Goal: Complete application form: Complete application form

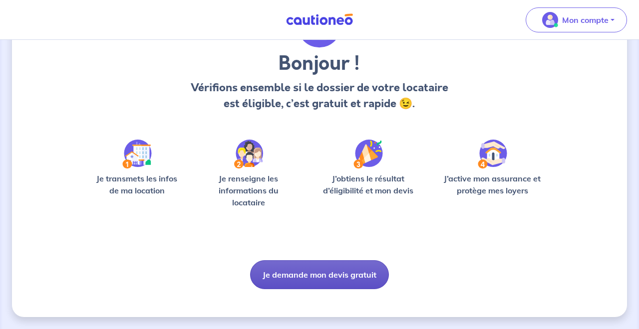
click at [328, 270] on button "Je demande mon devis gratuit" at bounding box center [319, 274] width 139 height 29
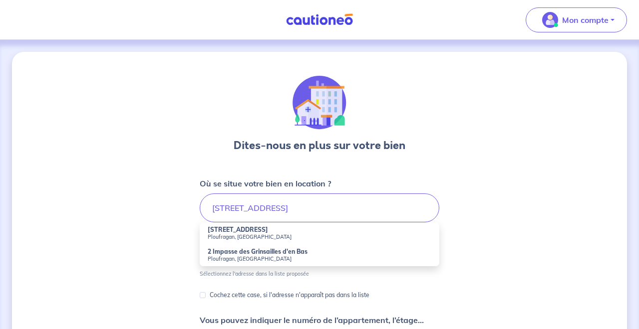
click at [270, 237] on small "Ploufragan, [GEOGRAPHIC_DATA]" at bounding box center [320, 237] width 224 height 7
type input "[STREET_ADDRESS]"
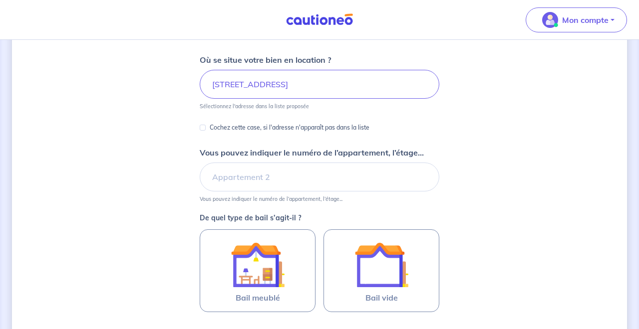
scroll to position [132, 0]
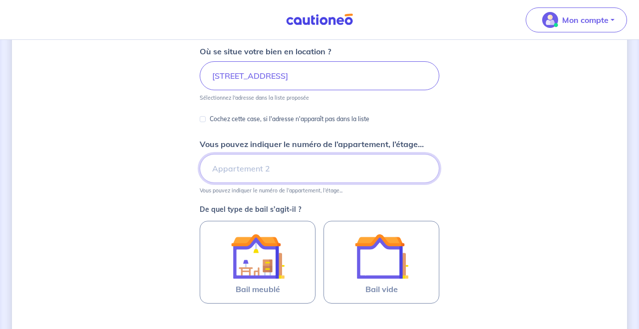
click at [238, 170] on input "Vous pouvez indiquer le numéro de l’appartement, l’étage..." at bounding box center [320, 168] width 240 height 29
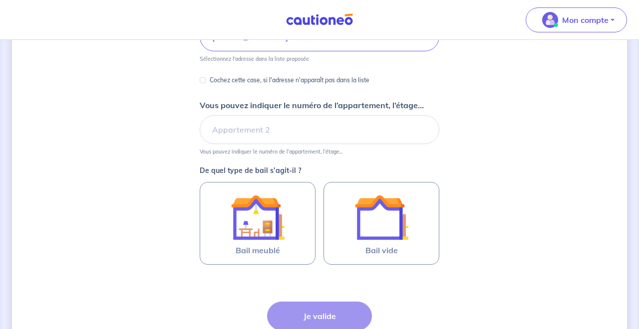
scroll to position [175, 0]
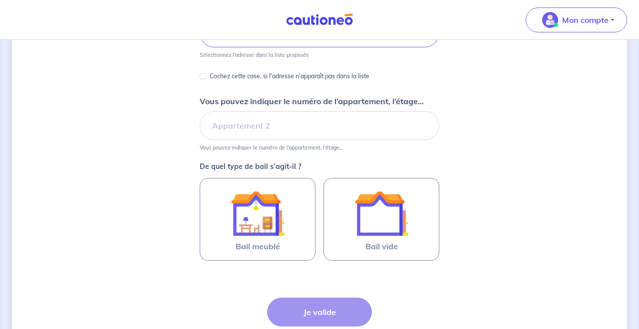
click at [244, 145] on p "Vous pouvez indiquer le numéro de l’appartement, l’étage..." at bounding box center [271, 147] width 143 height 7
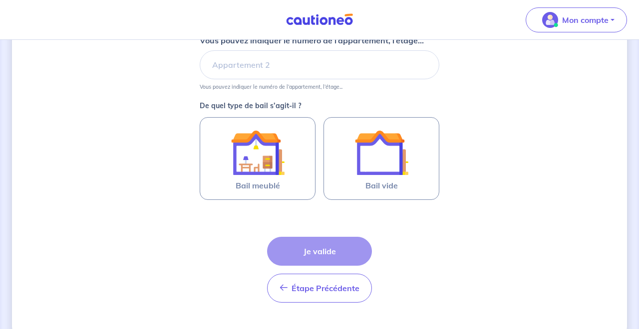
scroll to position [237, 0]
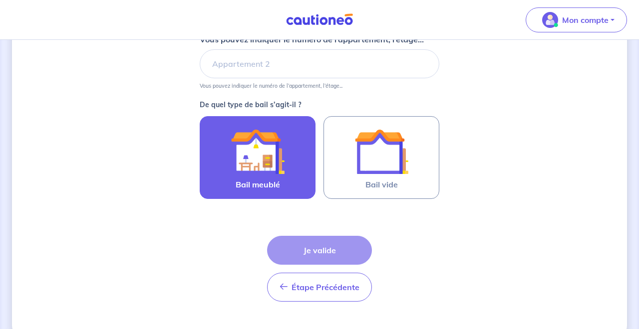
click at [250, 163] on img at bounding box center [258, 152] width 54 height 54
click at [0, 0] on input "Bail meublé" at bounding box center [0, 0] width 0 height 0
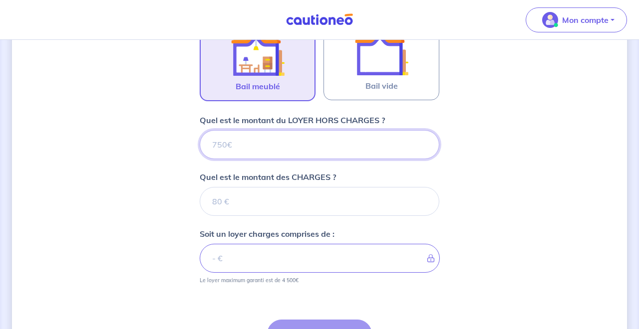
scroll to position [334, 0]
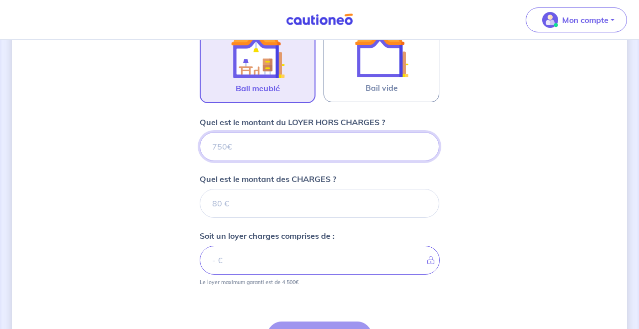
click at [297, 136] on input "Quel est le montant du LOYER HORS CHARGES ?" at bounding box center [320, 146] width 240 height 29
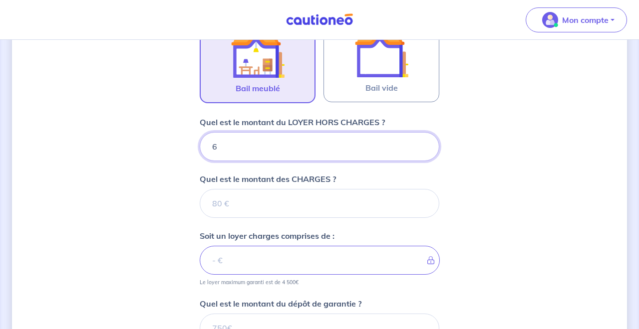
type input "60"
type input "600"
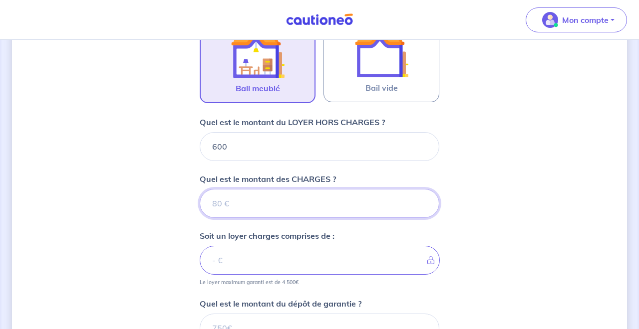
click at [310, 217] on input "Quel est le montant des CHARGES ?" at bounding box center [320, 203] width 240 height 29
type input "15"
type input "601"
type input "150"
type input "750"
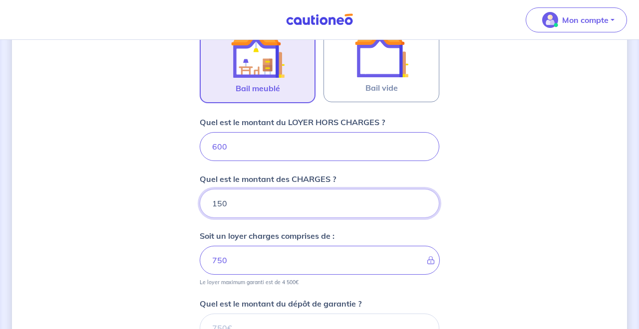
type input "150"
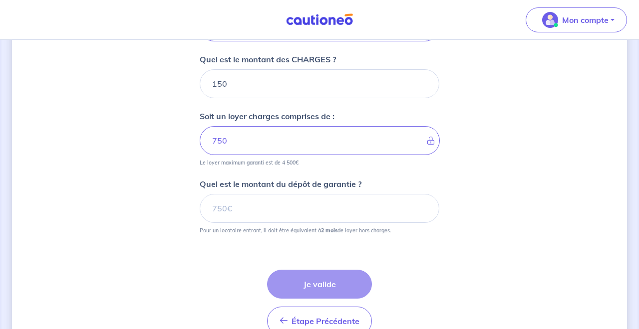
scroll to position [459, 0]
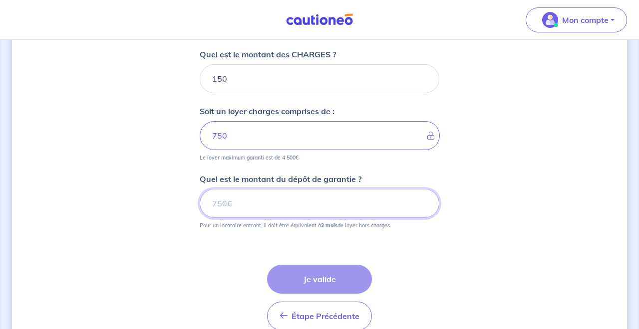
click at [346, 202] on input "Quel est le montant du dépôt de garantie ?" at bounding box center [320, 203] width 240 height 29
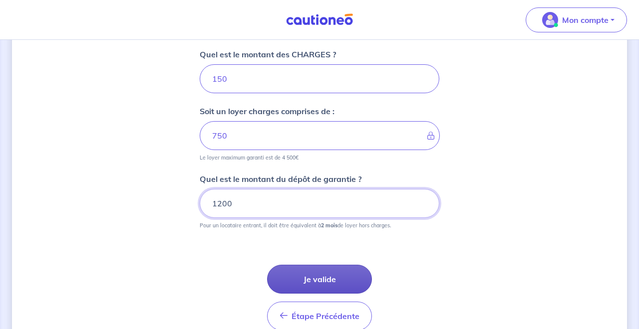
type input "1200"
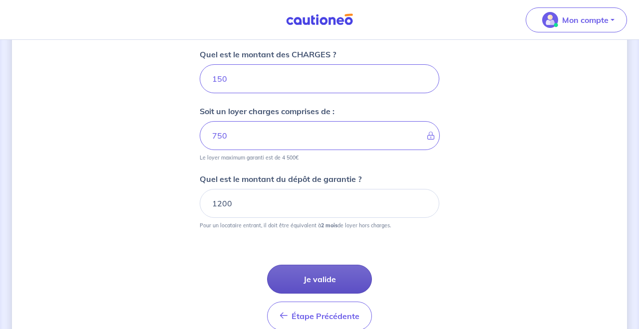
click at [340, 282] on button "Je valide" at bounding box center [319, 279] width 105 height 29
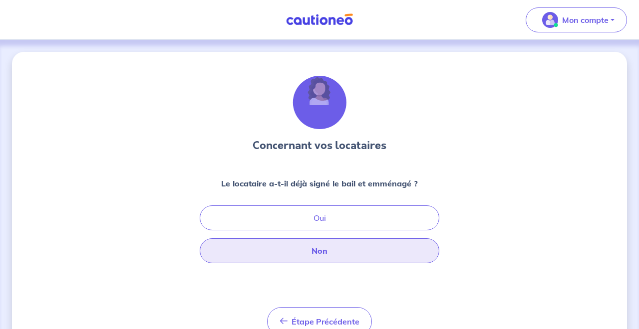
click at [335, 255] on button "Non" at bounding box center [320, 251] width 240 height 25
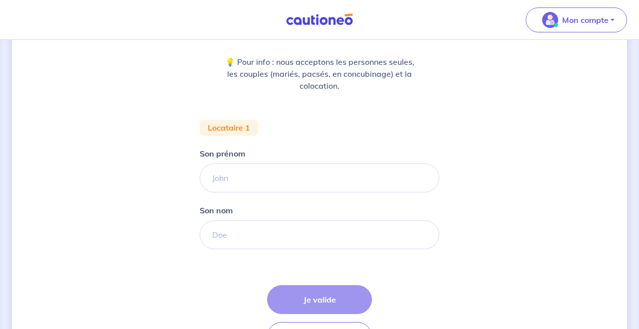
scroll to position [137, 0]
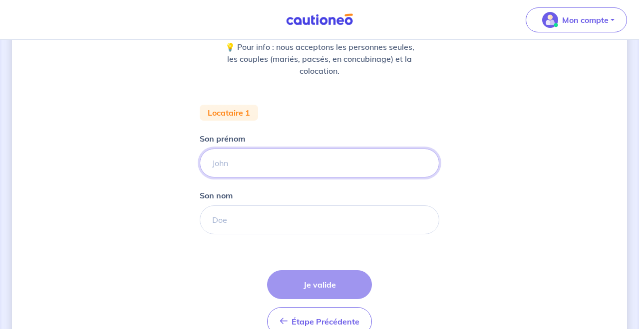
click at [341, 166] on input "Son prénom" at bounding box center [320, 163] width 240 height 29
type input "[PERSON_NAME]"
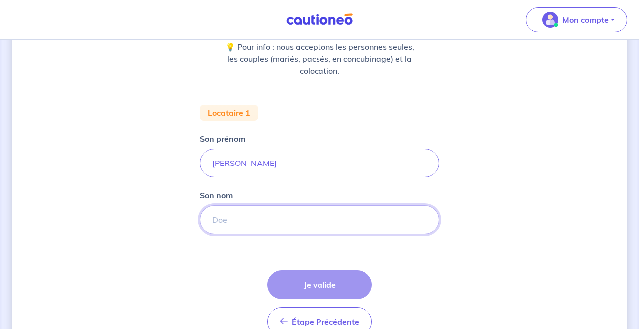
click at [253, 222] on input "Son nom" at bounding box center [320, 220] width 240 height 29
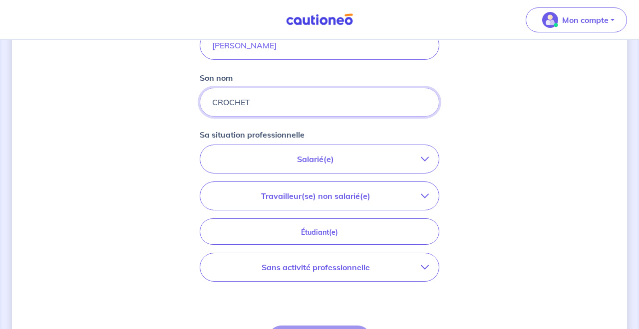
scroll to position [255, 0]
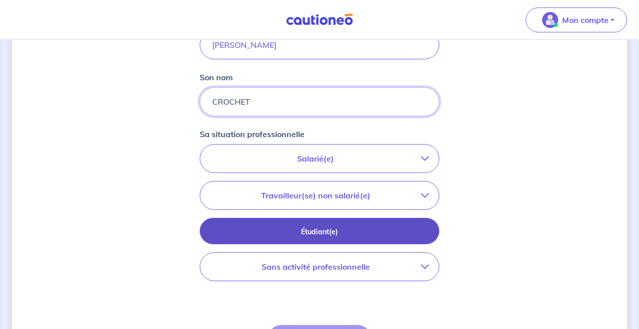
type input "CROCHET"
click at [328, 236] on p "Étudiant(e)" at bounding box center [319, 232] width 215 height 11
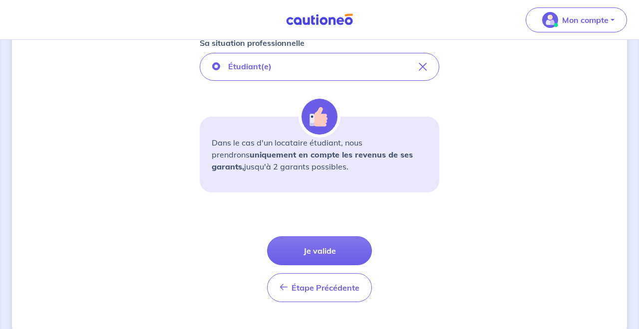
scroll to position [355, 0]
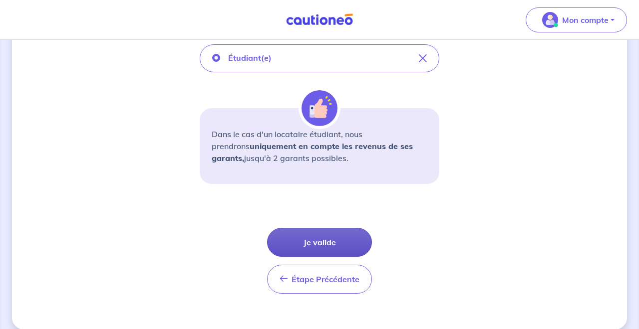
click at [342, 241] on button "Je valide" at bounding box center [319, 242] width 105 height 29
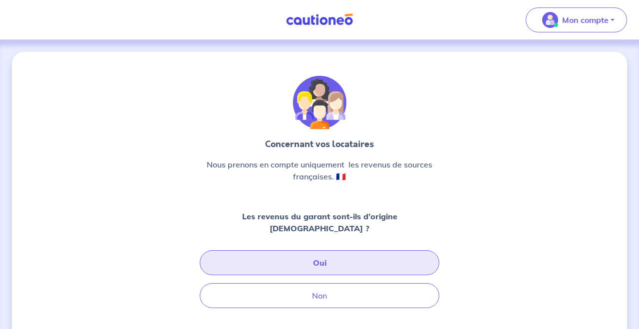
click at [358, 251] on button "Oui" at bounding box center [320, 262] width 240 height 25
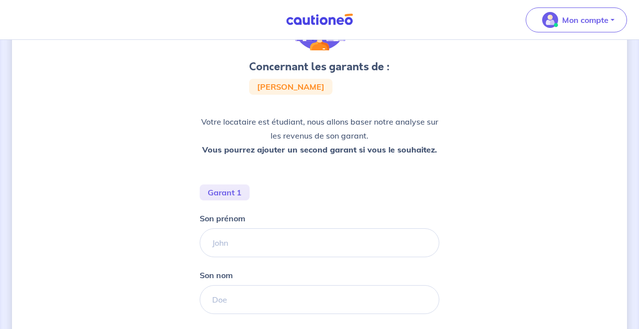
scroll to position [91, 0]
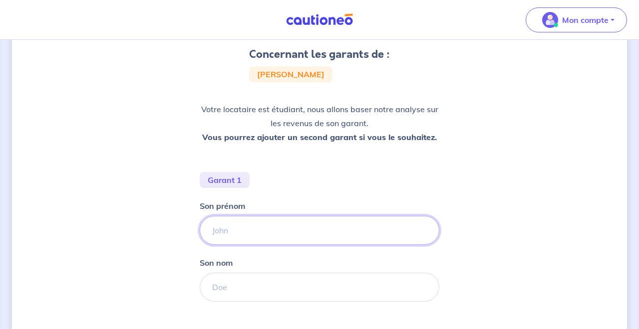
click at [289, 229] on input "Son prénom" at bounding box center [320, 230] width 240 height 29
type input "[PERSON_NAME]"
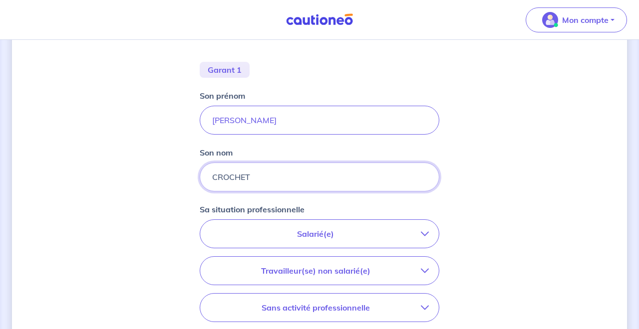
scroll to position [202, 0]
type input "CROCHET"
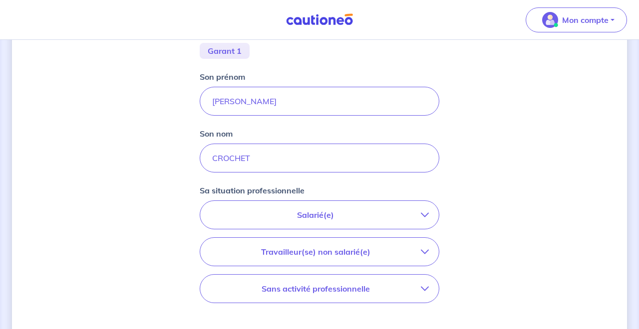
scroll to position [212, 0]
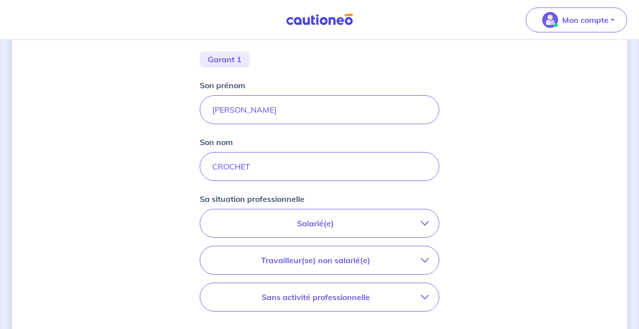
click at [245, 231] on button "Salarié(e)" at bounding box center [319, 224] width 239 height 28
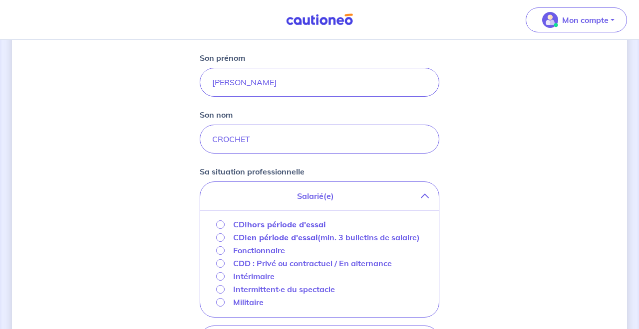
scroll to position [252, 0]
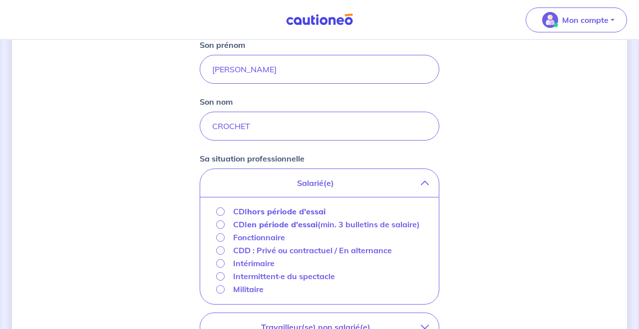
click at [245, 214] on p "CDI hors période d'essai" at bounding box center [279, 212] width 92 height 12
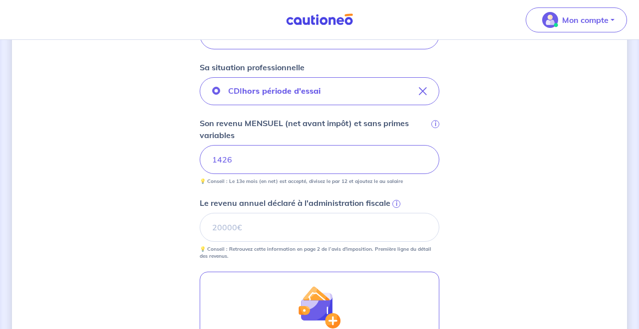
scroll to position [345, 0]
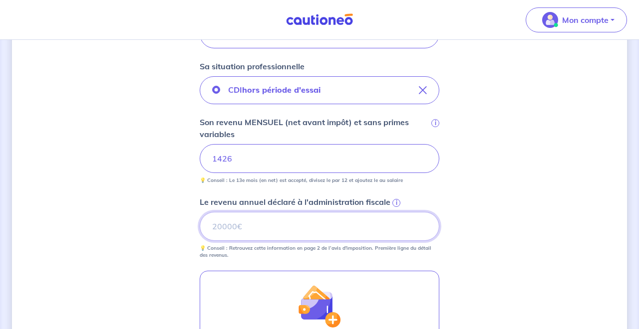
click at [296, 232] on input "Le revenu annuel déclaré à l'administration fiscale i" at bounding box center [320, 226] width 240 height 29
type input "14394"
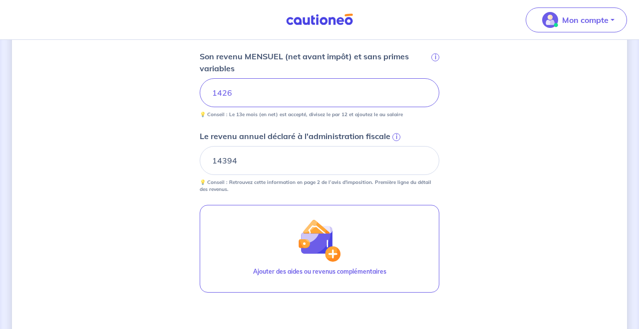
scroll to position [478, 0]
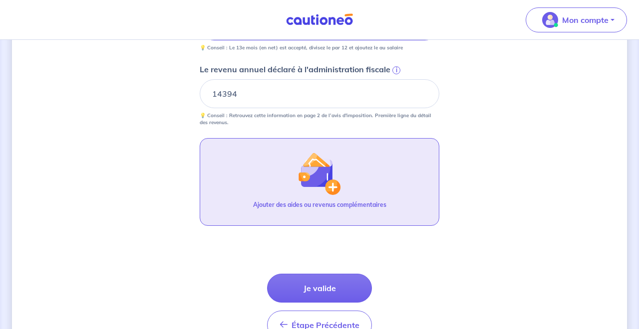
click at [325, 184] on img "button" at bounding box center [319, 173] width 43 height 43
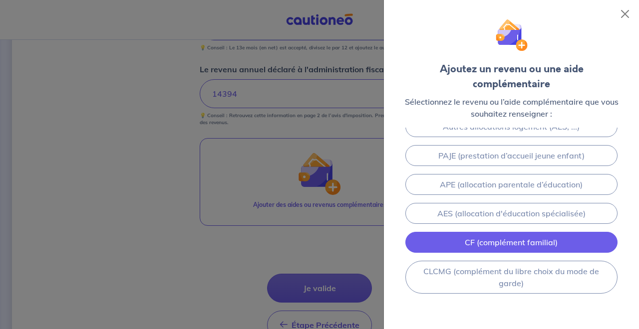
scroll to position [250, 0]
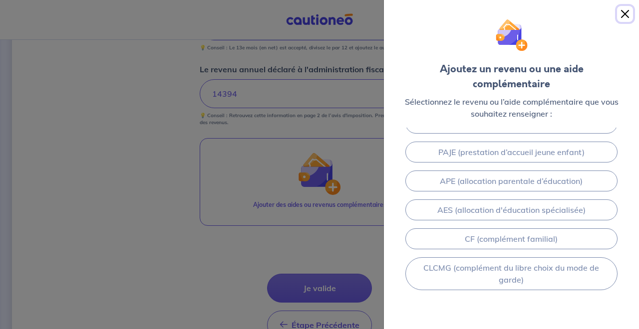
click at [622, 12] on button "Close" at bounding box center [625, 14] width 16 height 16
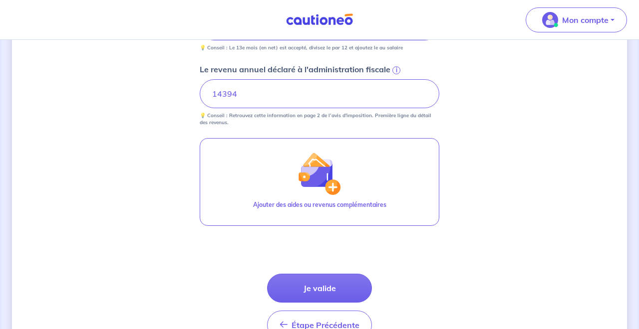
scroll to position [536, 0]
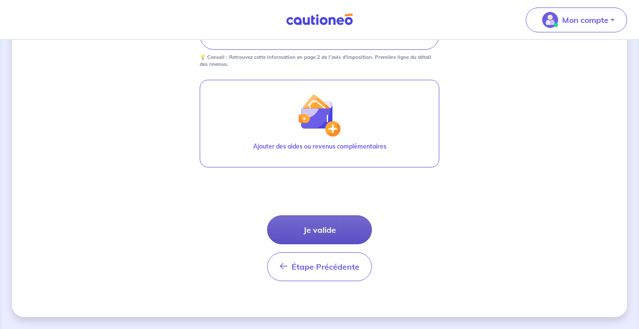
click at [343, 229] on button "Je valide" at bounding box center [319, 230] width 105 height 29
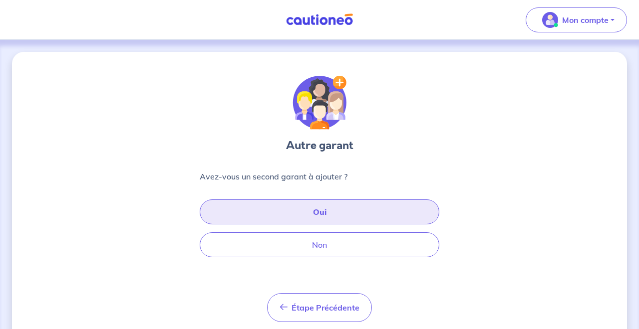
click at [341, 213] on button "Oui" at bounding box center [320, 212] width 240 height 25
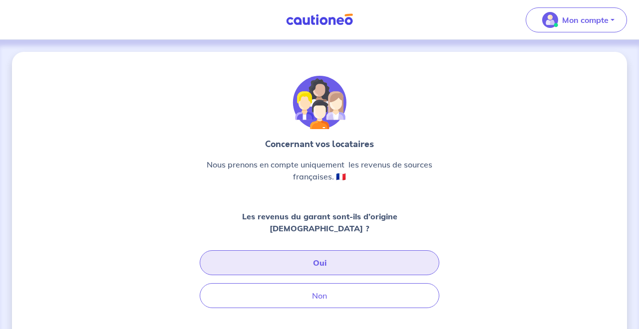
click at [322, 254] on button "Oui" at bounding box center [320, 262] width 240 height 25
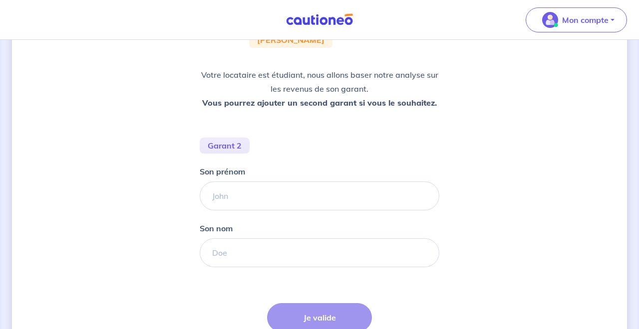
scroll to position [128, 0]
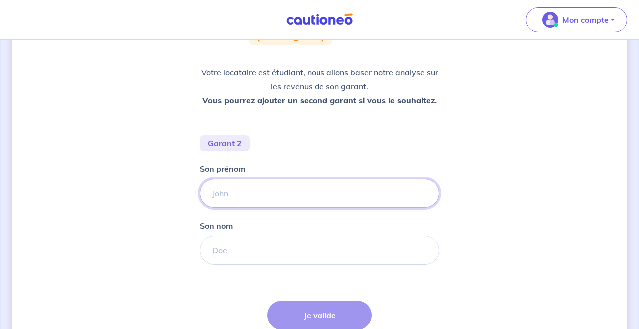
click at [271, 200] on input "Son prénom" at bounding box center [320, 193] width 240 height 29
type input "DUPONT"
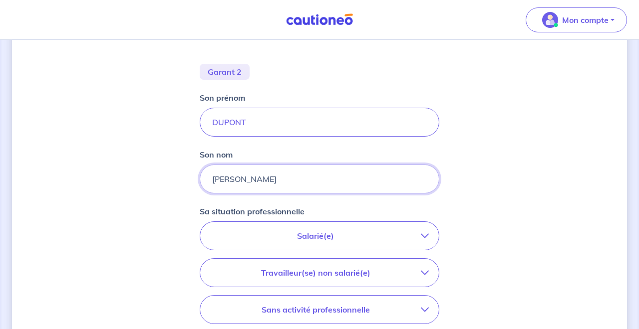
scroll to position [214, 0]
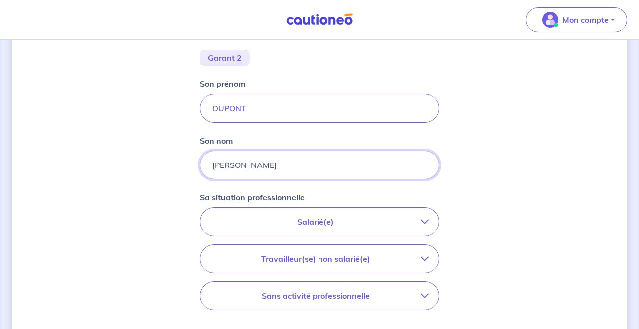
type input "[PERSON_NAME]"
click at [283, 233] on button "Salarié(e)" at bounding box center [319, 222] width 239 height 28
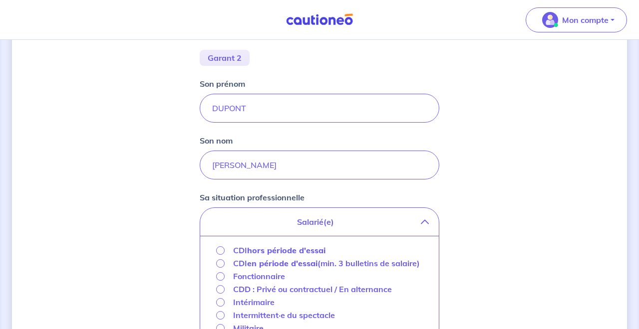
click at [282, 251] on strong "hors période d'essai" at bounding box center [286, 250] width 78 height 10
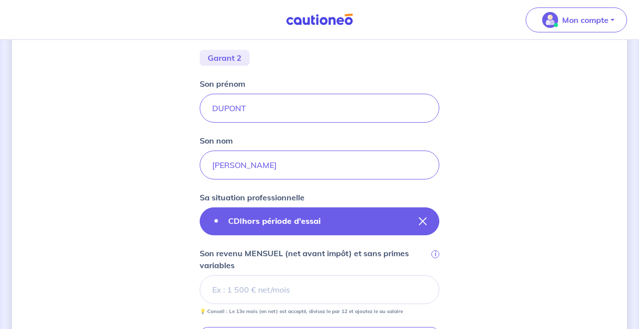
click at [294, 234] on button "CDI hors période d'essai" at bounding box center [320, 222] width 240 height 28
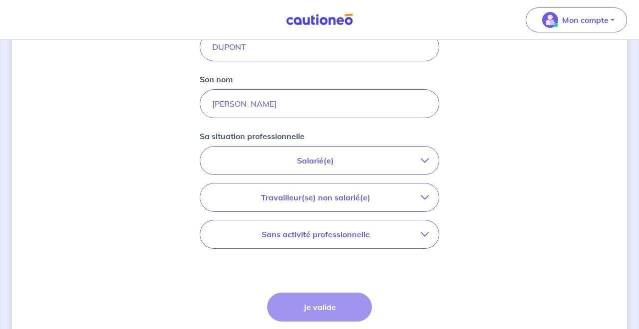
scroll to position [275, 0]
click at [313, 199] on p "Travailleur(se) non salarié(e)" at bounding box center [315, 197] width 211 height 12
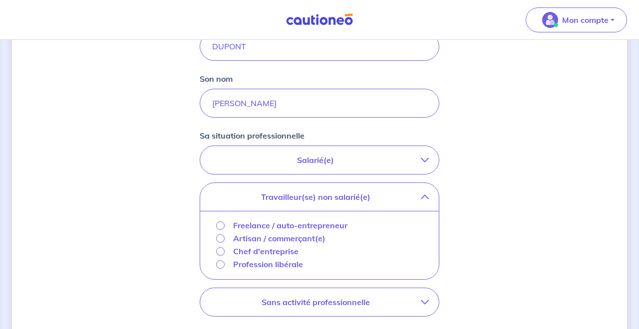
click at [288, 200] on p "Travailleur(se) non salarié(e)" at bounding box center [315, 197] width 211 height 12
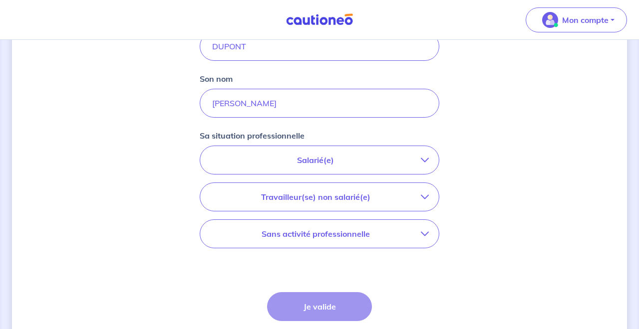
click at [305, 157] on p "Salarié(e)" at bounding box center [315, 160] width 211 height 12
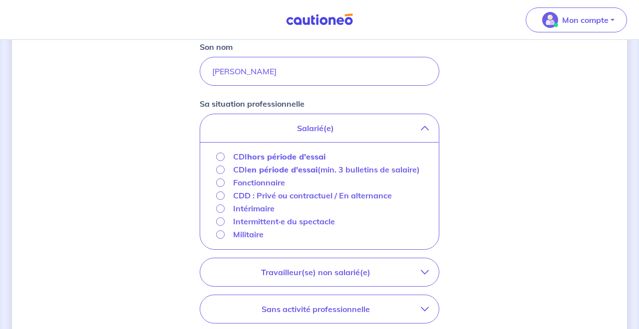
scroll to position [311, 0]
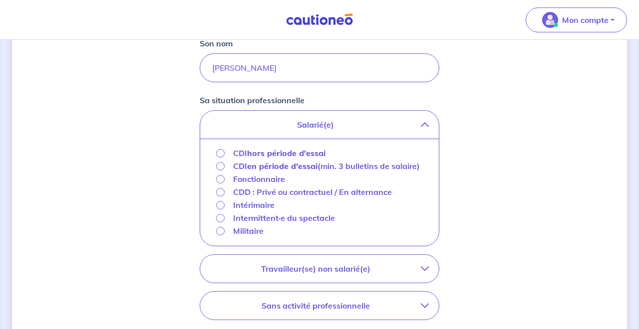
click at [275, 150] on strong "hors période d'essai" at bounding box center [286, 153] width 78 height 10
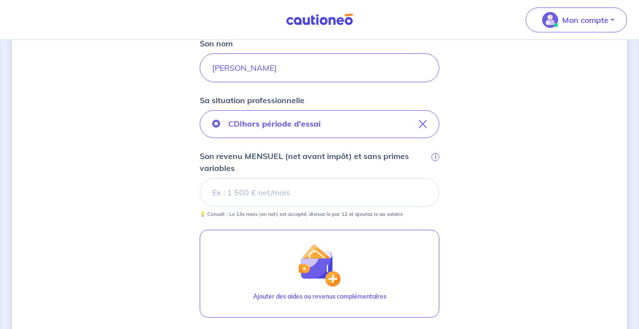
click at [261, 195] on input "Son revenu MENSUEL (net avant impôt) et sans primes variables i" at bounding box center [320, 192] width 240 height 29
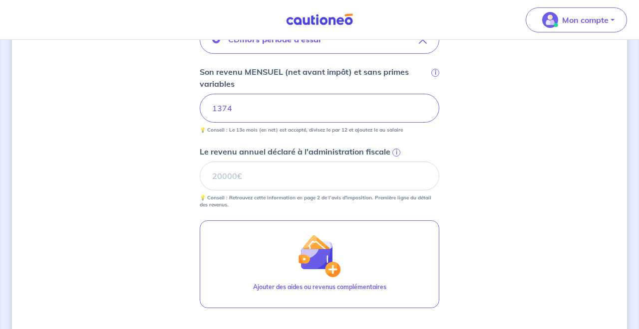
scroll to position [403, 0]
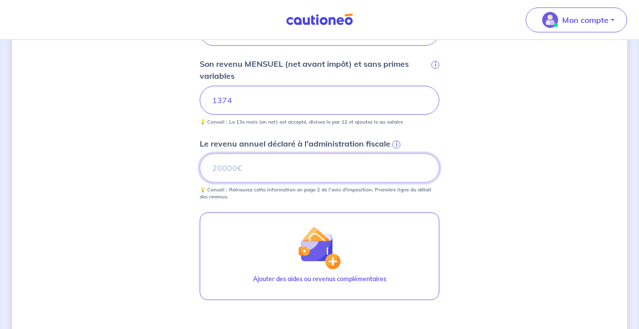
click at [324, 172] on input "Le revenu annuel déclaré à l'administration fiscale i" at bounding box center [320, 168] width 240 height 29
type input "11108"
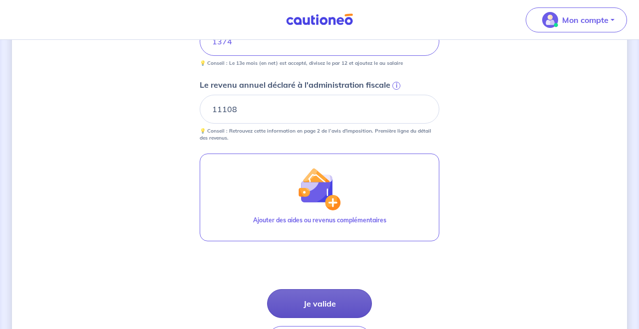
click at [343, 308] on button "Je valide" at bounding box center [319, 303] width 105 height 29
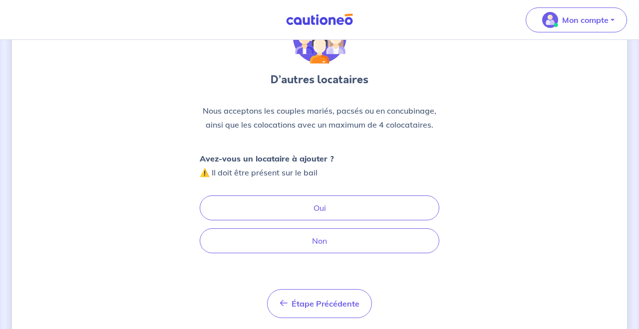
scroll to position [67, 0]
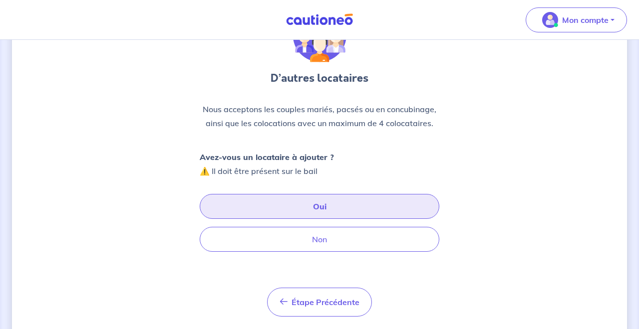
click at [306, 206] on button "Oui" at bounding box center [320, 206] width 240 height 25
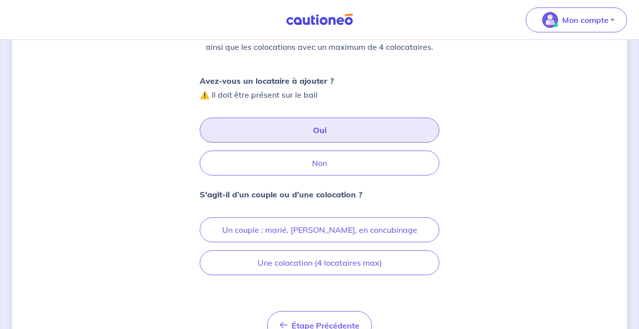
scroll to position [144, 0]
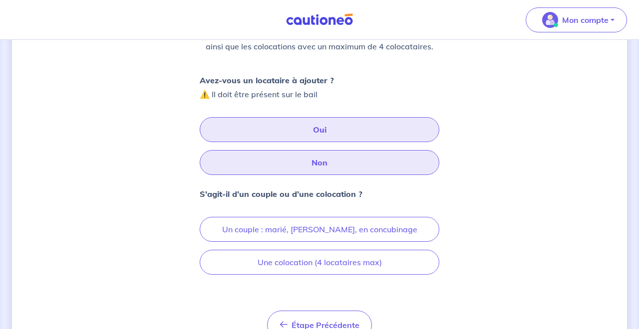
click at [307, 158] on button "Non" at bounding box center [320, 162] width 240 height 25
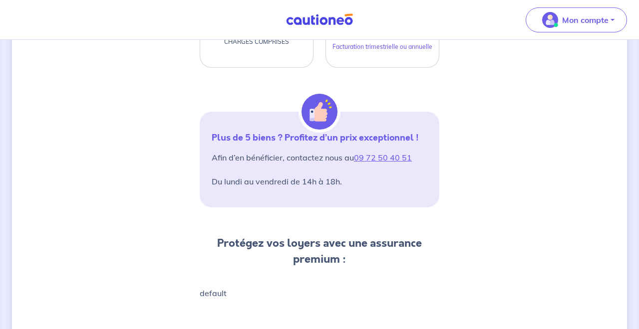
scroll to position [428, 0]
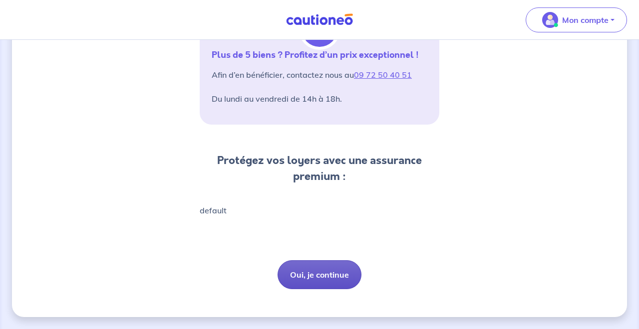
click at [299, 276] on button "Oui, je continue" at bounding box center [319, 274] width 84 height 29
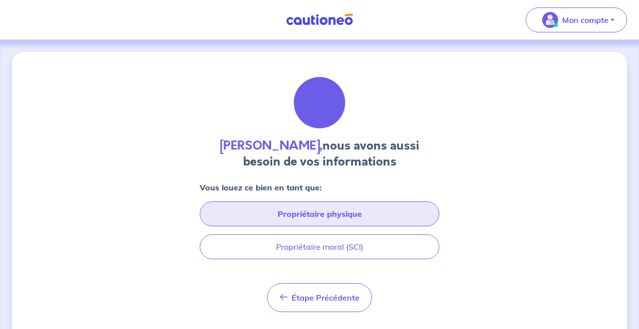
click at [303, 214] on button "Propriétaire physique" at bounding box center [320, 214] width 240 height 25
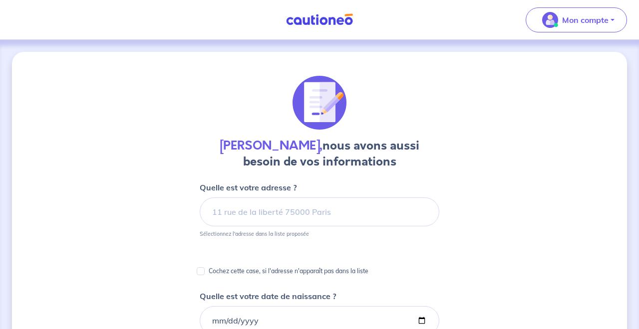
click at [328, 18] on img at bounding box center [319, 19] width 75 height 12
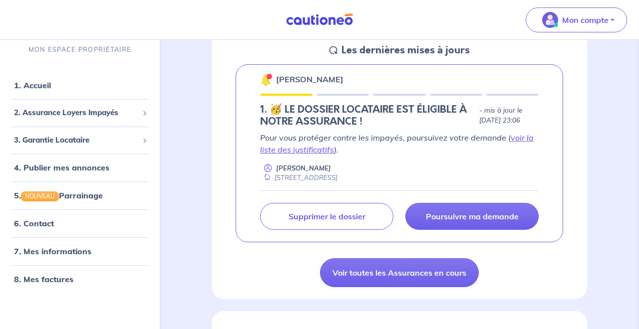
scroll to position [156, 0]
click at [305, 152] on link "voir la liste des justificatifs" at bounding box center [396, 143] width 273 height 22
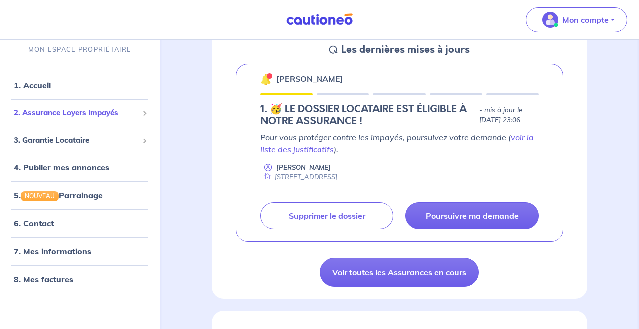
click at [104, 111] on span "2. Assurance Loyers Impayés" at bounding box center [76, 112] width 124 height 11
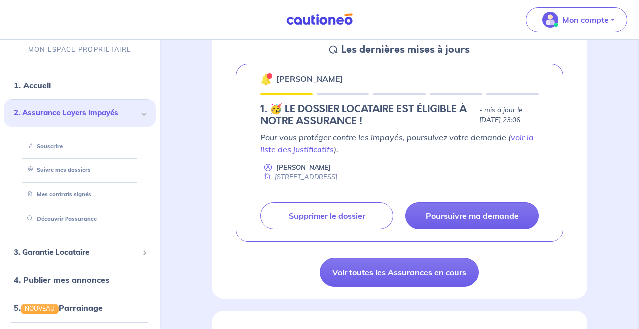
click at [104, 111] on span "2. Assurance Loyers Impayés" at bounding box center [76, 112] width 124 height 11
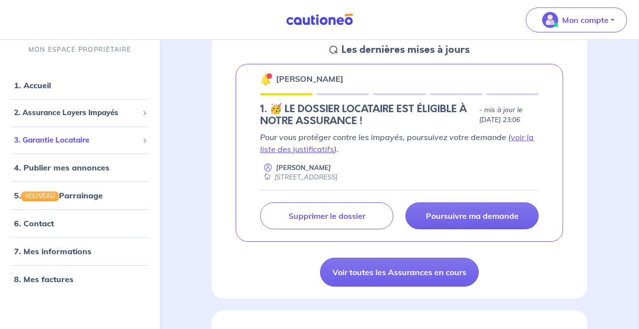
click at [102, 134] on div "3. Garantie Locataire" at bounding box center [80, 140] width 152 height 19
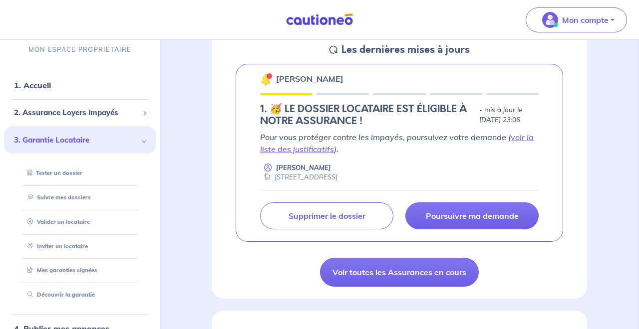
click at [102, 134] on div "3. Garantie Locataire" at bounding box center [80, 140] width 152 height 27
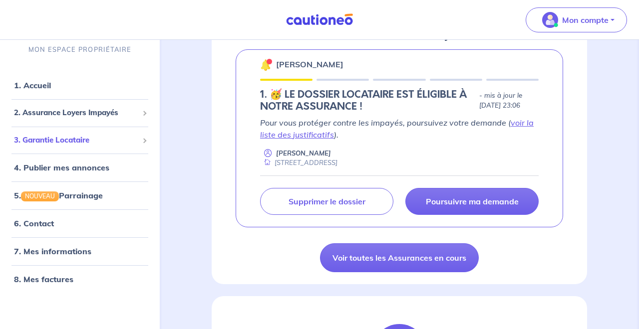
scroll to position [0, 0]
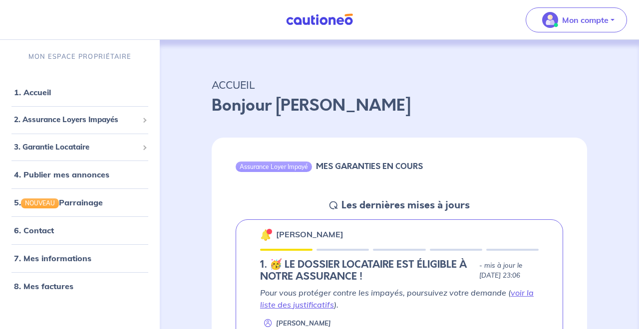
click at [265, 237] on img at bounding box center [266, 235] width 12 height 12
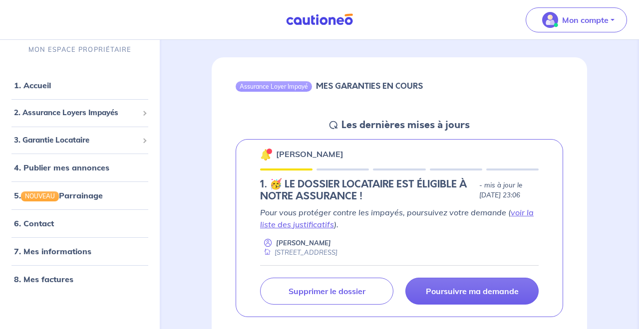
scroll to position [84, 0]
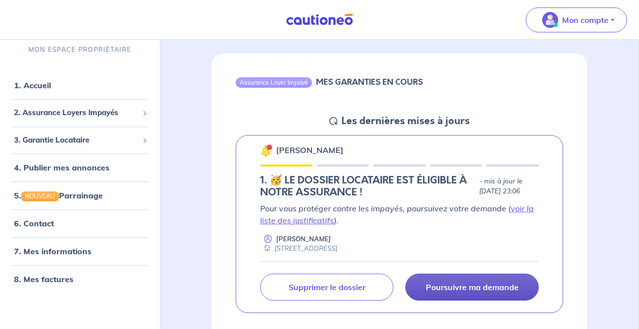
click at [436, 276] on link "Poursuivre ma demande" at bounding box center [471, 287] width 133 height 27
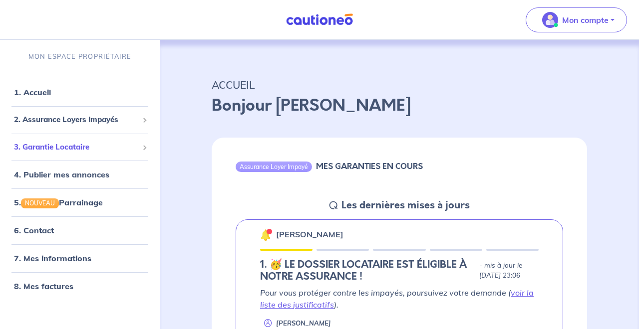
click at [131, 148] on span "3. Garantie Locataire" at bounding box center [76, 147] width 124 height 11
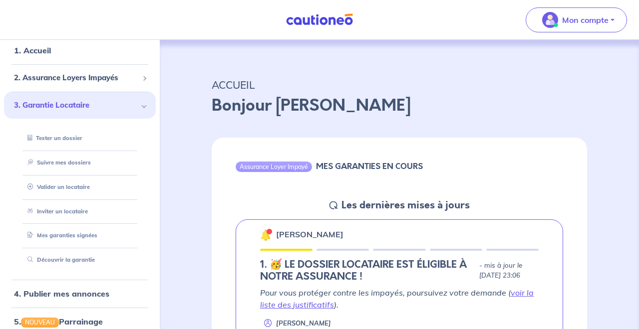
scroll to position [44, 0]
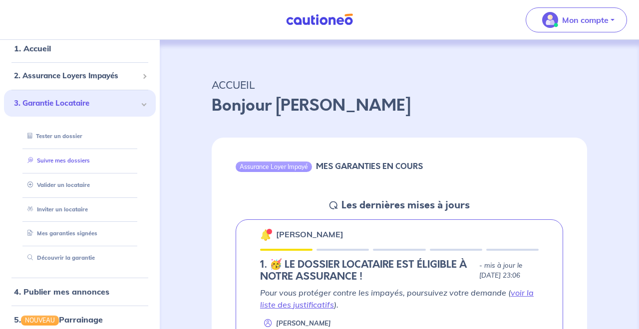
click at [82, 150] on li "Suivre mes dossiers" at bounding box center [80, 161] width 128 height 24
click at [82, 160] on link "Suivre mes dossiers" at bounding box center [56, 160] width 66 height 7
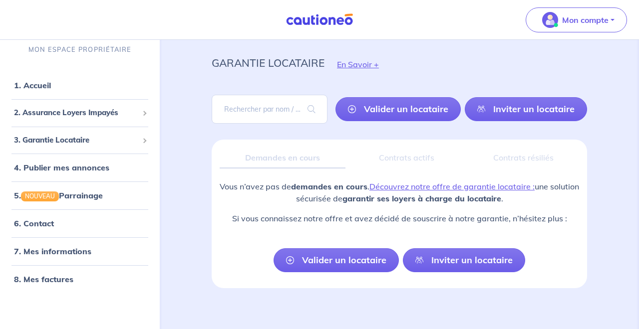
scroll to position [29, 0]
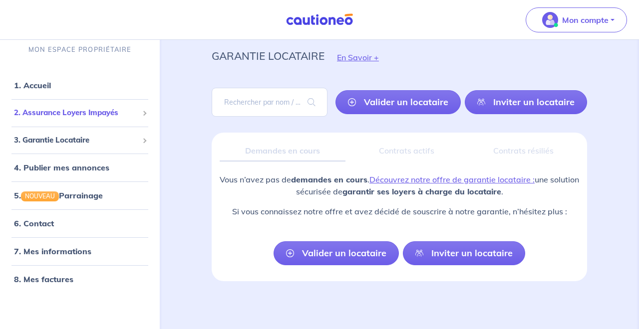
click at [116, 105] on div "2. Assurance Loyers Impayés" at bounding box center [80, 112] width 152 height 19
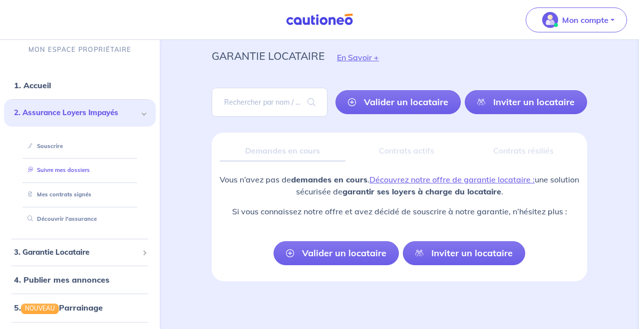
click at [70, 170] on link "Suivre mes dossiers" at bounding box center [56, 170] width 66 height 7
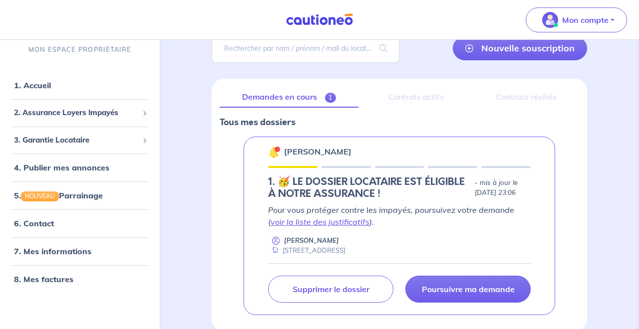
scroll to position [83, 0]
click at [341, 166] on div at bounding box center [345, 167] width 49 height 2
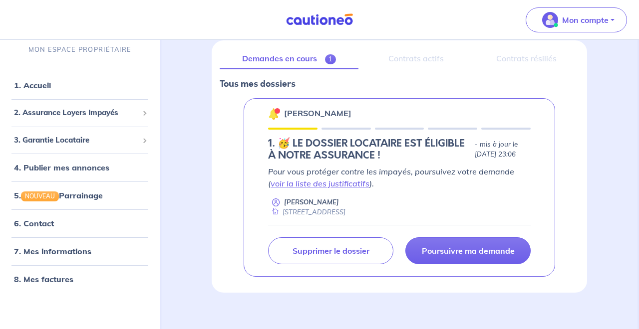
scroll to position [133, 0]
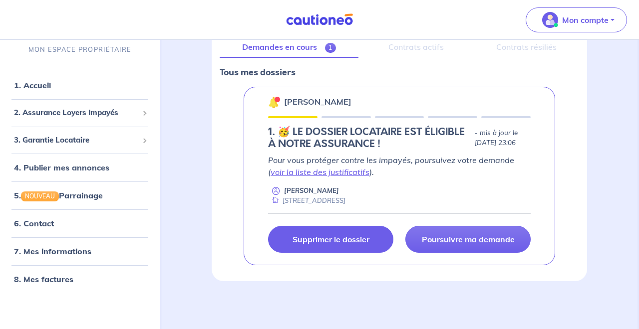
click at [369, 240] on p "Supprimer le dossier" at bounding box center [330, 240] width 77 height 10
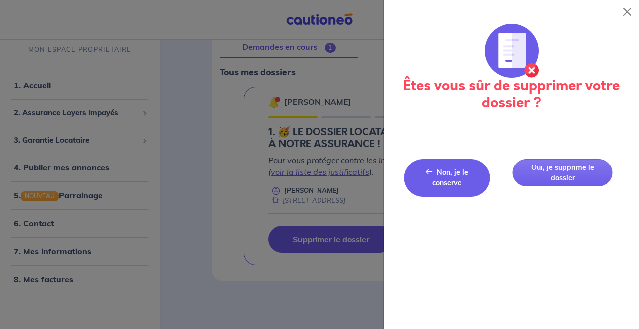
click at [465, 185] on button "Non, je le conserve Non, je le conserve" at bounding box center [447, 178] width 86 height 38
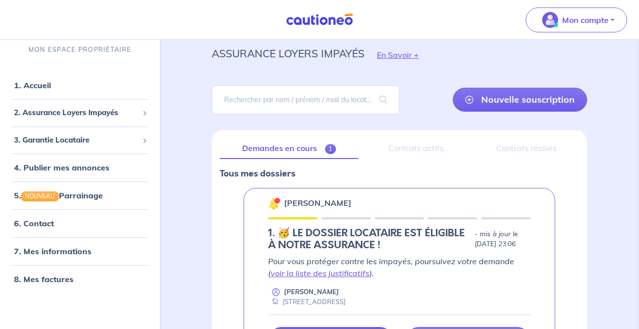
scroll to position [35, 0]
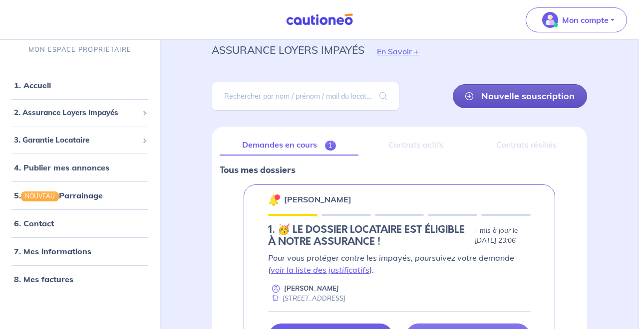
click at [482, 98] on link "Nouvelle souscription" at bounding box center [520, 96] width 134 height 24
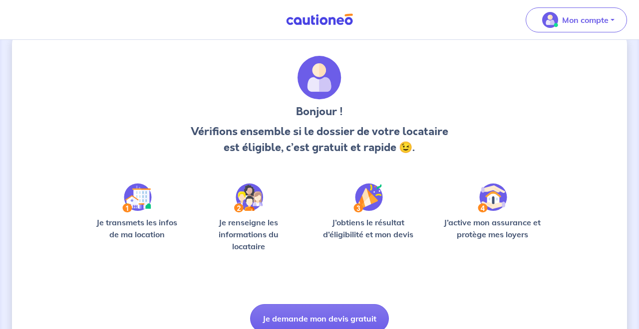
scroll to position [20, 0]
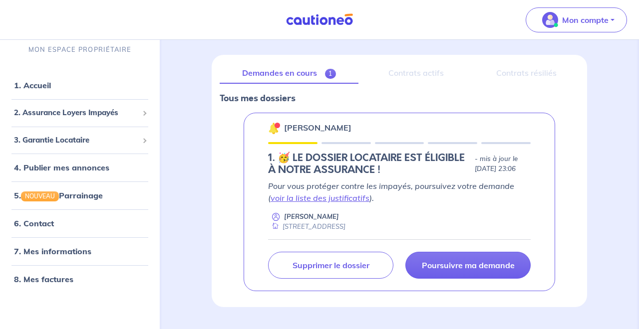
scroll to position [133, 0]
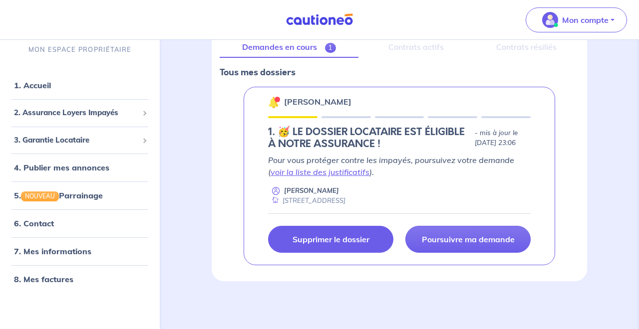
click at [311, 248] on link "Supprimer le dossier" at bounding box center [330, 239] width 125 height 27
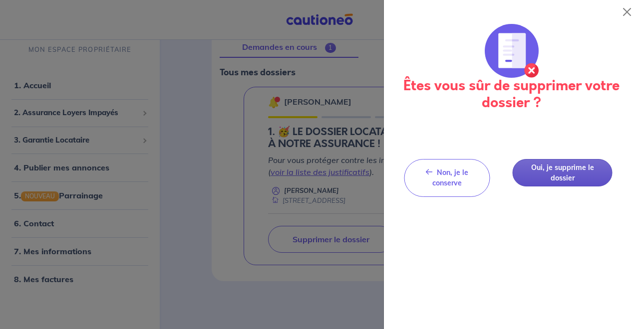
click at [542, 178] on button "Oui, je supprime le dossier" at bounding box center [562, 172] width 100 height 27
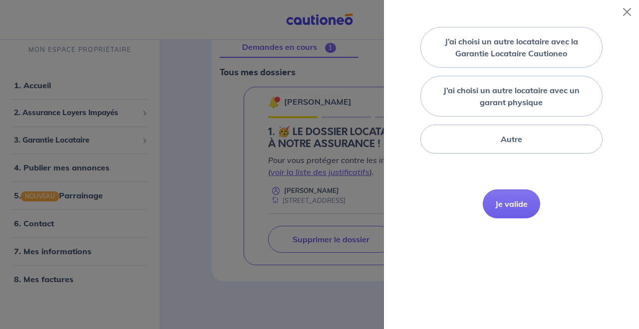
scroll to position [154, 0]
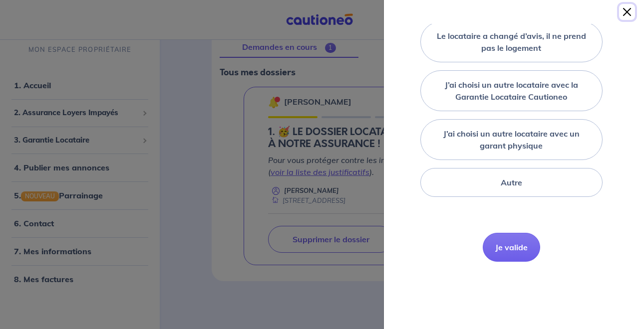
click at [626, 14] on button "Close" at bounding box center [627, 12] width 16 height 16
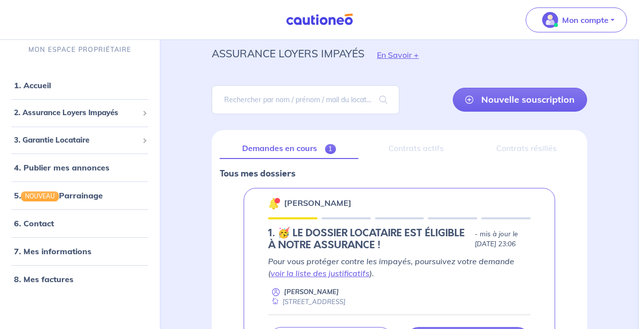
scroll to position [0, 0]
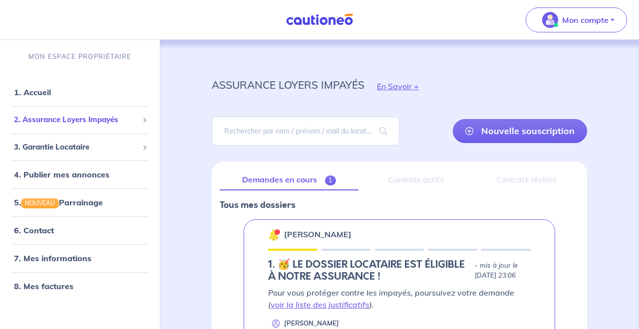
click at [122, 124] on span "2. Assurance Loyers Impayés" at bounding box center [76, 119] width 124 height 11
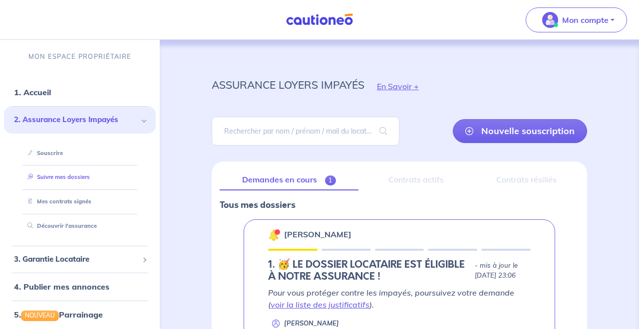
click at [76, 174] on link "Suivre mes dossiers" at bounding box center [56, 177] width 66 height 7
click at [426, 181] on div "Contrats actifs" at bounding box center [416, 180] width 100 height 21
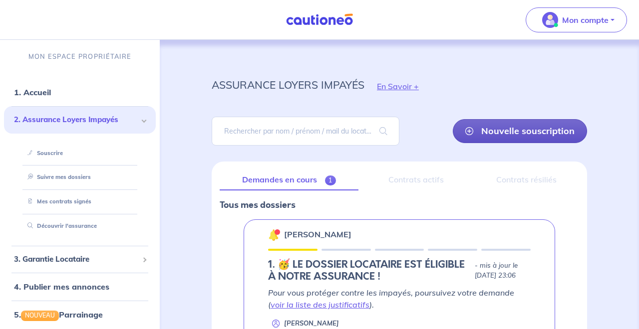
click at [497, 133] on link "Nouvelle souscription" at bounding box center [520, 131] width 134 height 24
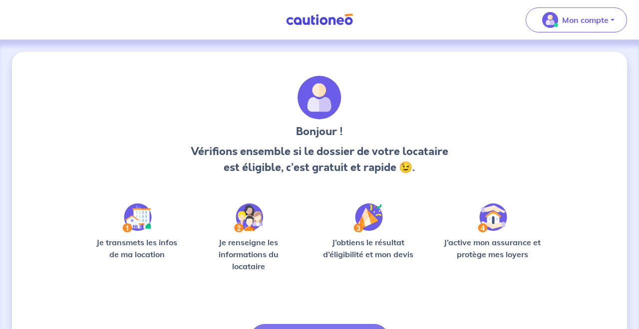
scroll to position [64, 0]
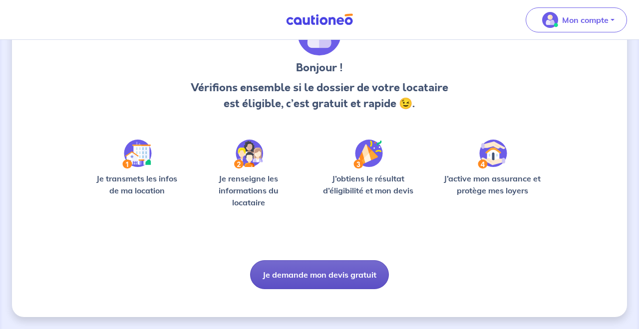
click at [318, 283] on button "Je demande mon devis gratuit" at bounding box center [319, 274] width 139 height 29
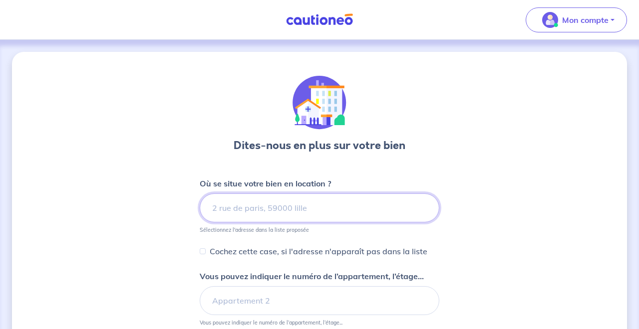
click at [297, 200] on input at bounding box center [320, 208] width 240 height 29
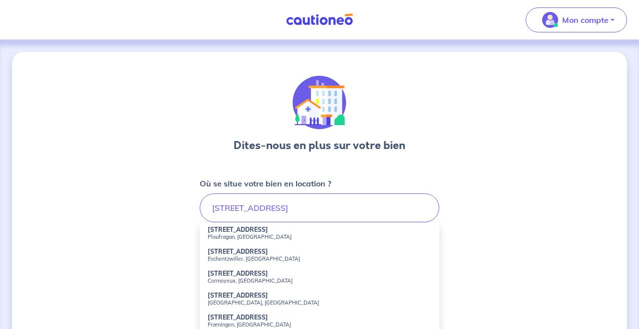
click at [293, 232] on li "[STREET_ADDRESS]" at bounding box center [320, 234] width 240 height 22
type input "[STREET_ADDRESS]"
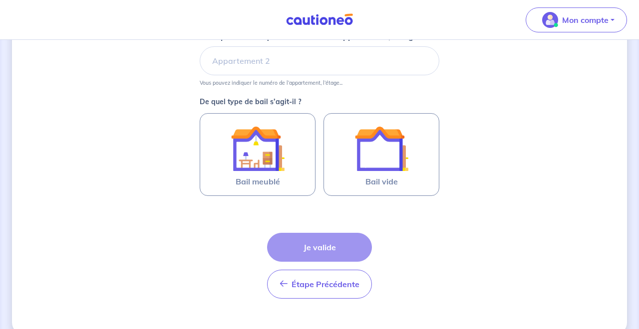
scroll to position [241, 0]
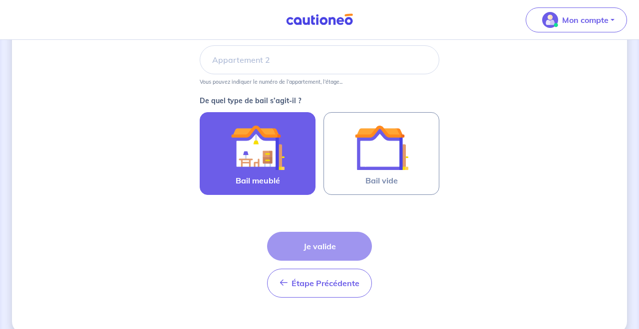
click at [272, 172] on img at bounding box center [258, 148] width 54 height 54
click at [0, 0] on input "Bail meublé" at bounding box center [0, 0] width 0 height 0
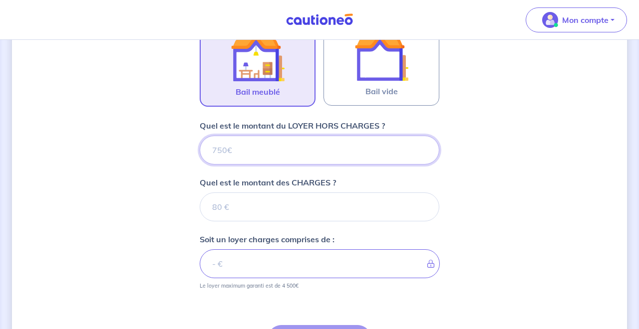
scroll to position [324, 0]
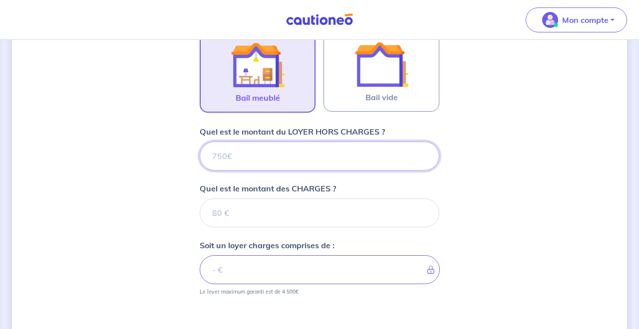
click at [284, 156] on input "Quel est le montant du LOYER HORS CHARGES ?" at bounding box center [320, 156] width 240 height 29
type input "600"
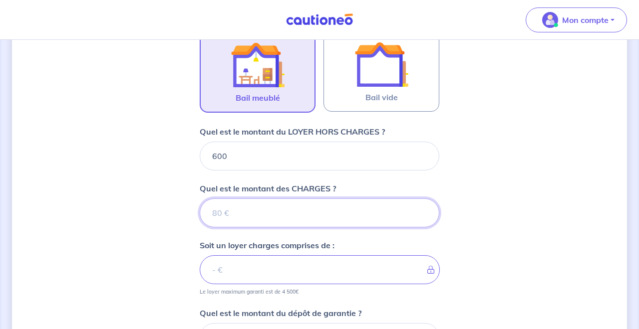
click at [306, 207] on input "Quel est le montant des CHARGES ?" at bounding box center [320, 213] width 240 height 29
type input "15"
type input "601"
type input "150"
type input "750"
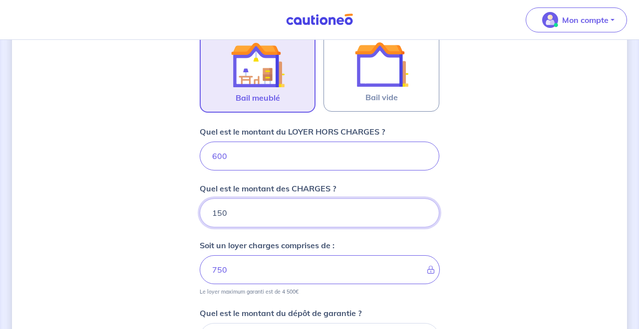
type input "150"
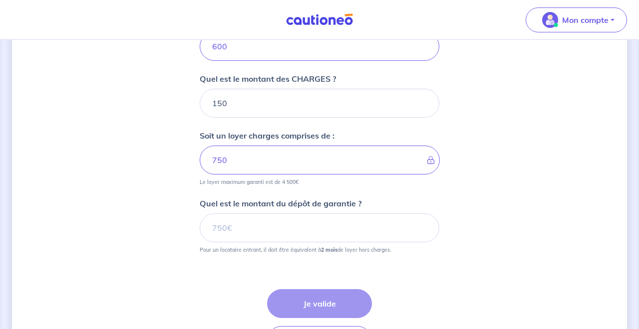
scroll to position [437, 0]
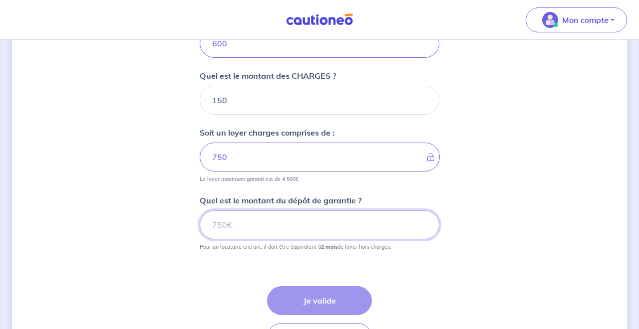
click at [292, 233] on input "Quel est le montant du dépôt de garantie ?" at bounding box center [320, 225] width 240 height 29
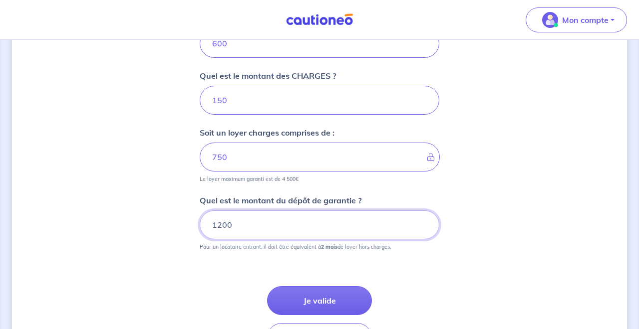
type input "1200"
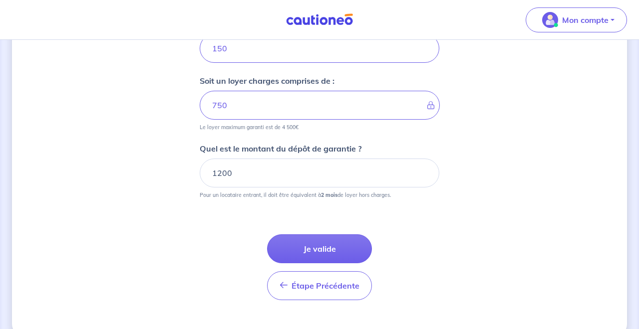
scroll to position [493, 0]
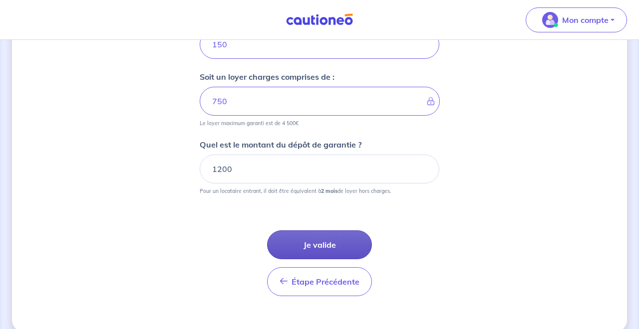
click at [331, 255] on button "Je valide" at bounding box center [319, 245] width 105 height 29
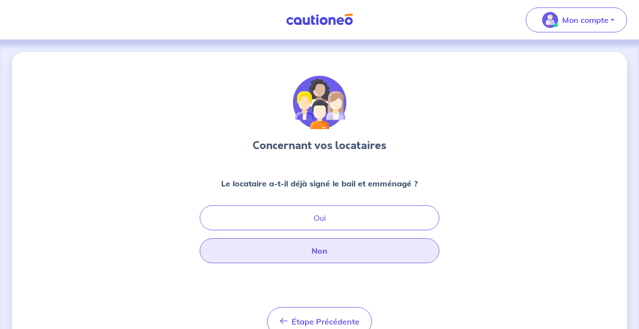
click at [337, 253] on button "Non" at bounding box center [320, 251] width 240 height 25
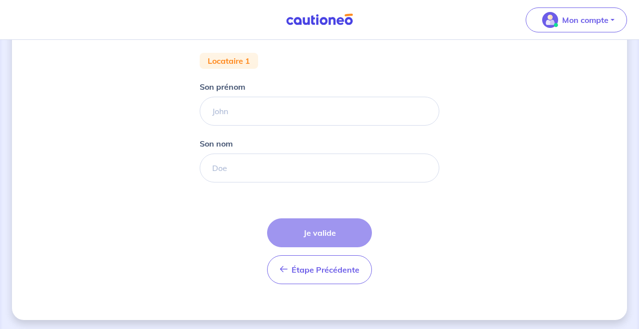
scroll to position [93, 0]
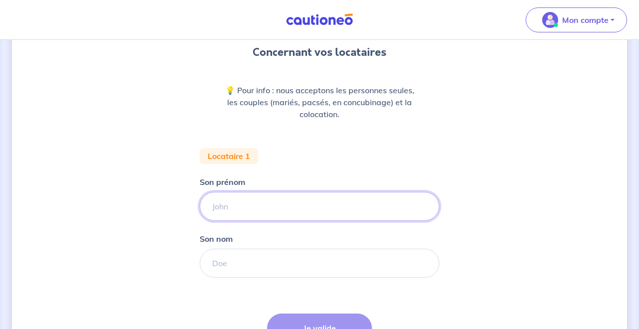
click at [315, 208] on input "Son prénom" at bounding box center [320, 206] width 240 height 29
type input "[PERSON_NAME]"
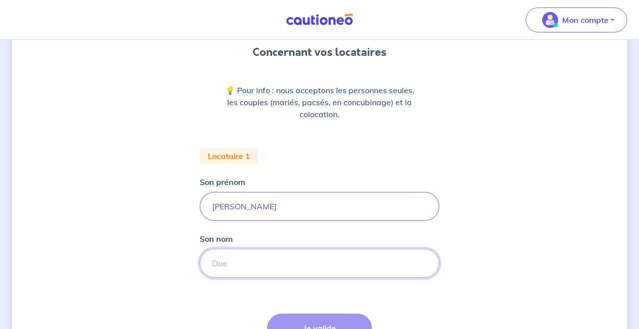
click at [269, 268] on input "Son nom" at bounding box center [320, 263] width 240 height 29
type input "CROCHET"
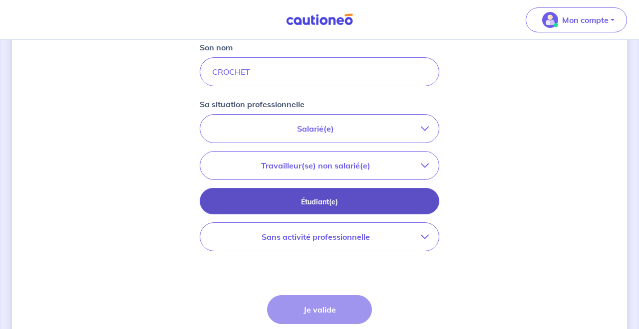
scroll to position [286, 0]
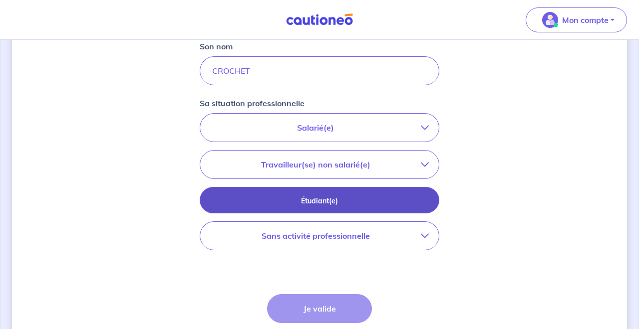
click at [343, 197] on p "Étudiant(e)" at bounding box center [319, 201] width 215 height 11
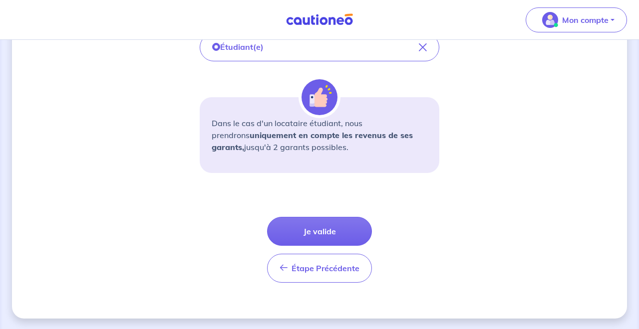
scroll to position [366, 0]
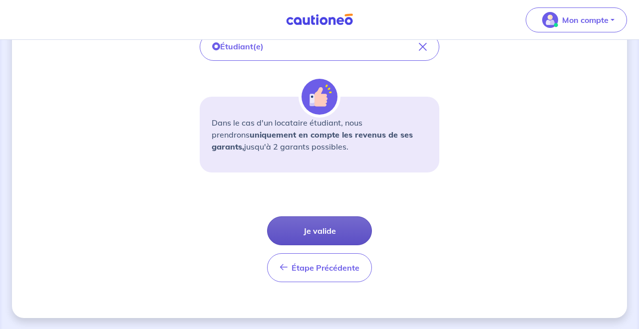
click at [349, 228] on button "Je valide" at bounding box center [319, 231] width 105 height 29
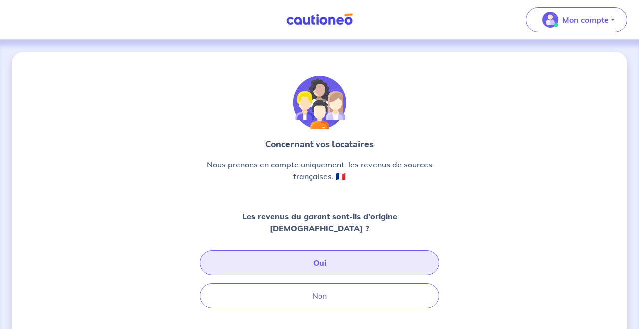
click at [351, 250] on button "Oui" at bounding box center [320, 262] width 240 height 25
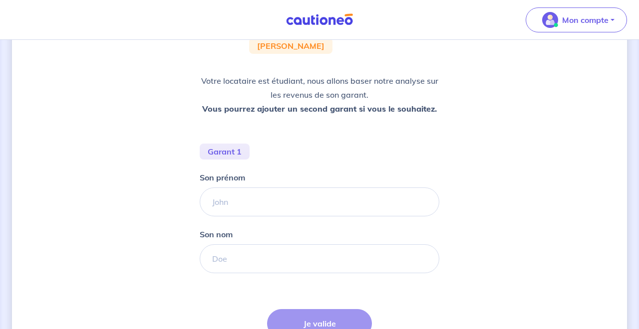
scroll to position [123, 0]
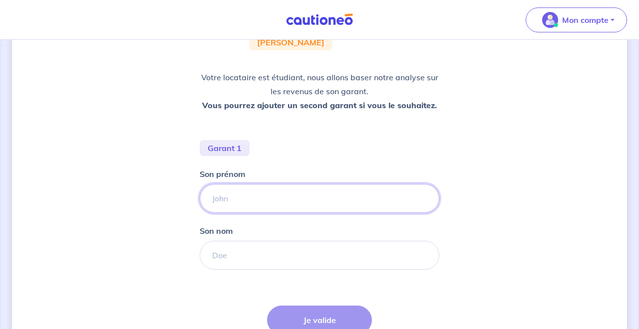
click at [275, 195] on input "Son prénom" at bounding box center [320, 198] width 240 height 29
type input "[PERSON_NAME]"
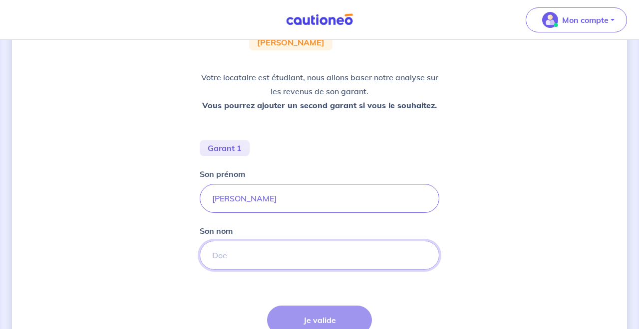
click at [265, 253] on input "Son nom" at bounding box center [320, 255] width 240 height 29
type input "CROCHET"
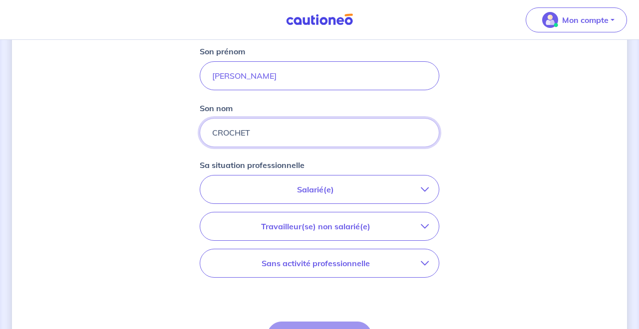
scroll to position [247, 0]
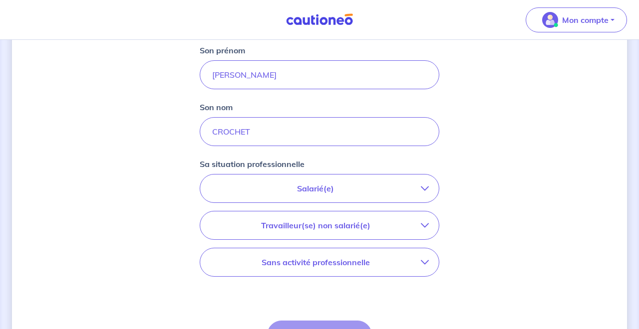
click at [297, 187] on p "Salarié(e)" at bounding box center [315, 189] width 211 height 12
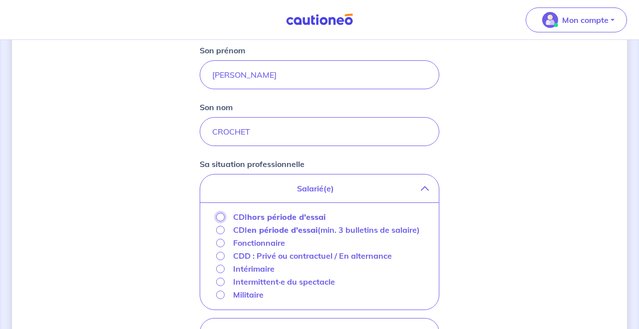
click at [221, 219] on input "CDI hors période d'essai" at bounding box center [220, 217] width 8 height 8
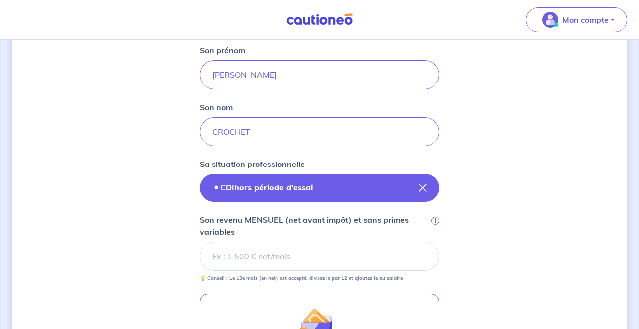
click at [265, 187] on strong "hors période d'essai" at bounding box center [273, 188] width 78 height 10
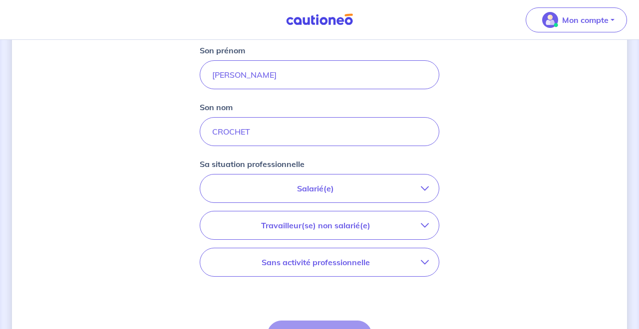
click at [270, 193] on p "Salarié(e)" at bounding box center [315, 189] width 211 height 12
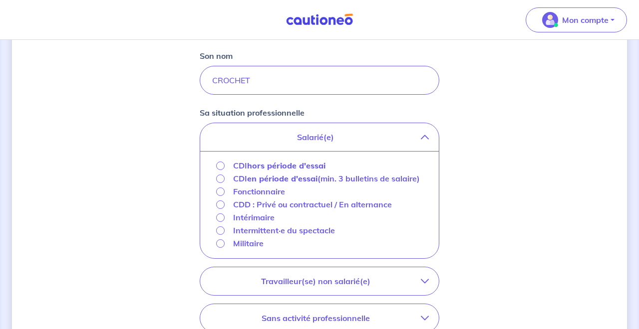
scroll to position [300, 0]
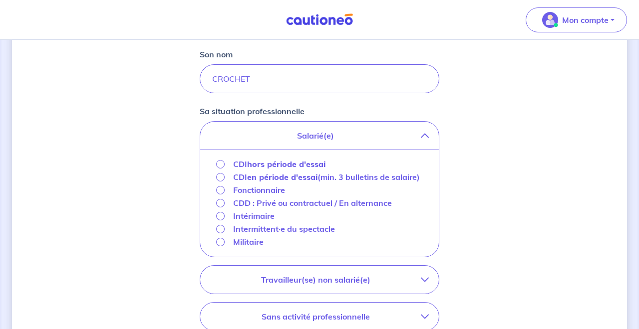
click at [225, 161] on div "CDI hors période d'essai" at bounding box center [270, 164] width 109 height 12
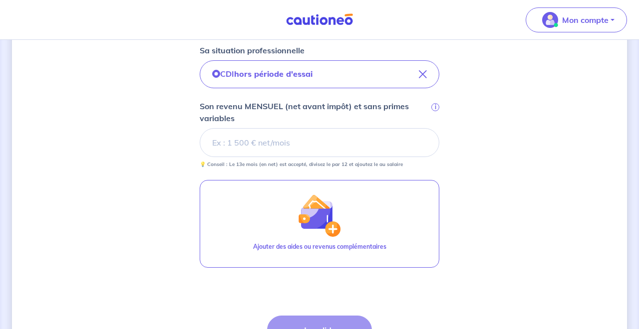
scroll to position [361, 0]
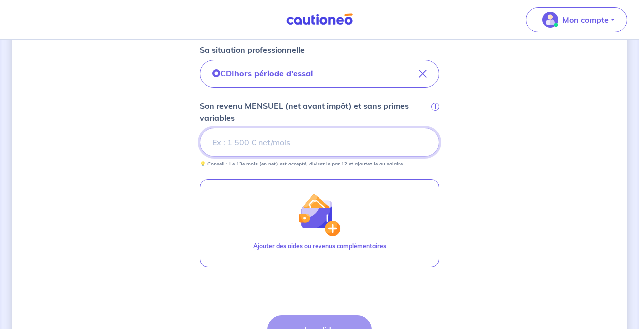
click at [239, 139] on input "Son revenu MENSUEL (net avant impôt) et sans primes variables i" at bounding box center [320, 142] width 240 height 29
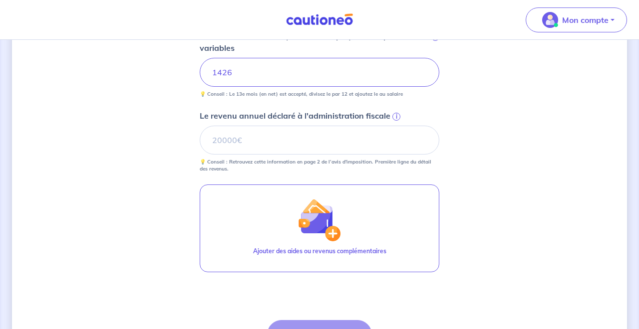
scroll to position [432, 0]
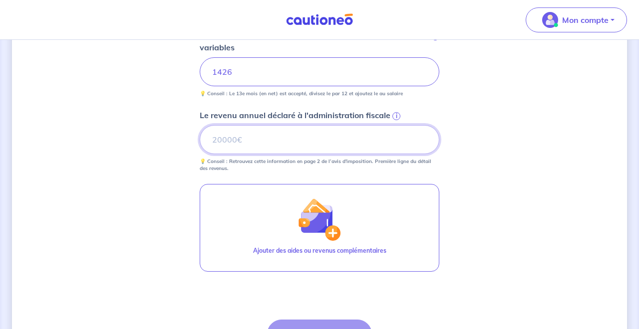
click at [263, 141] on input "Le revenu annuel déclaré à l'administration fiscale i" at bounding box center [320, 139] width 240 height 29
type input "1"
type input "14394"
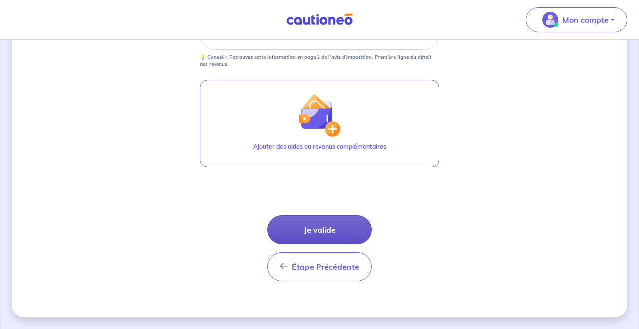
click at [316, 230] on button "Je valide" at bounding box center [319, 230] width 105 height 29
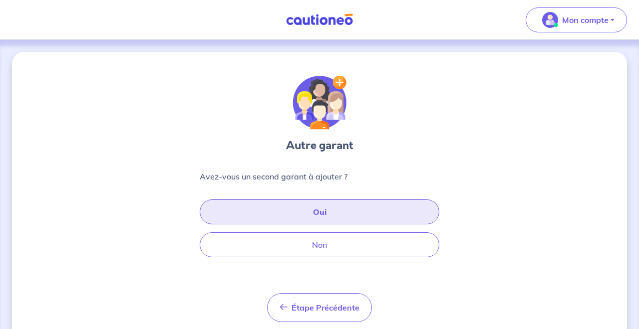
click at [317, 216] on button "Oui" at bounding box center [320, 212] width 240 height 25
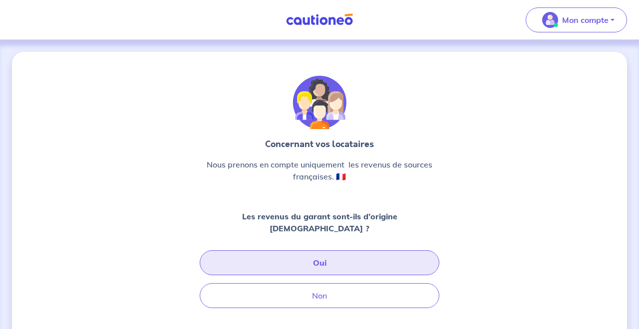
click at [294, 250] on button "Oui" at bounding box center [320, 262] width 240 height 25
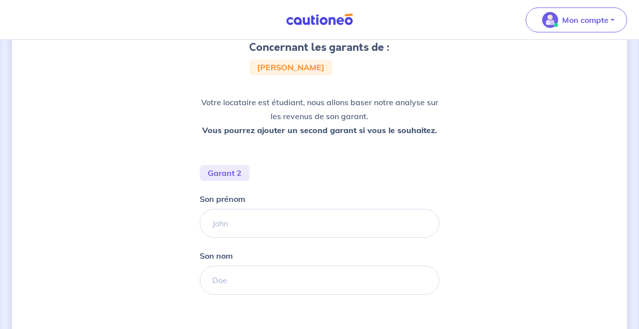
scroll to position [102, 0]
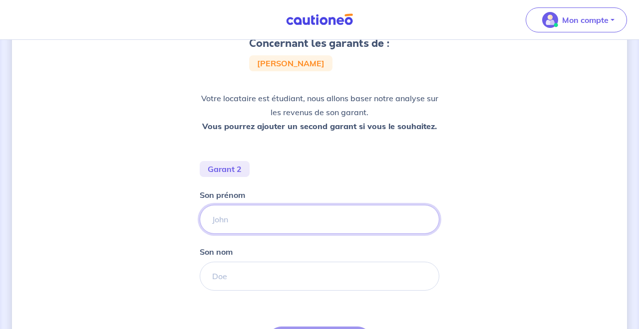
click at [266, 228] on input "Son prénom" at bounding box center [320, 219] width 240 height 29
type input "[PERSON_NAME]"
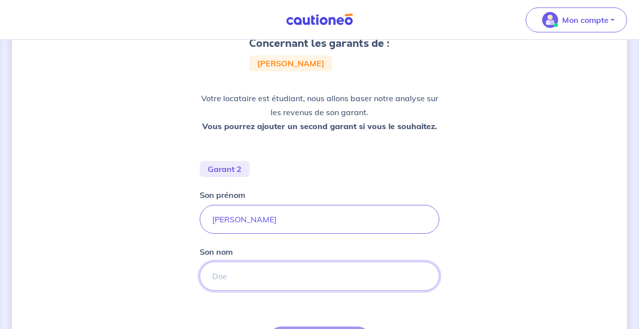
click at [286, 285] on input "Son nom" at bounding box center [320, 276] width 240 height 29
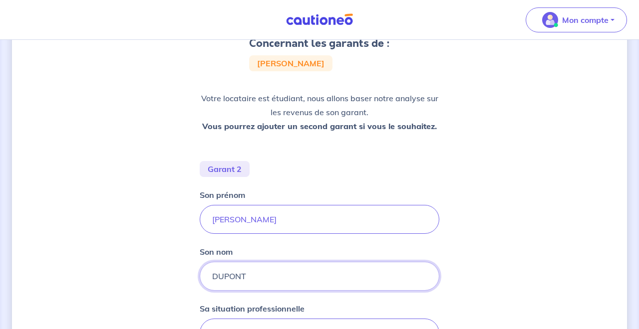
type input "DUPONT"
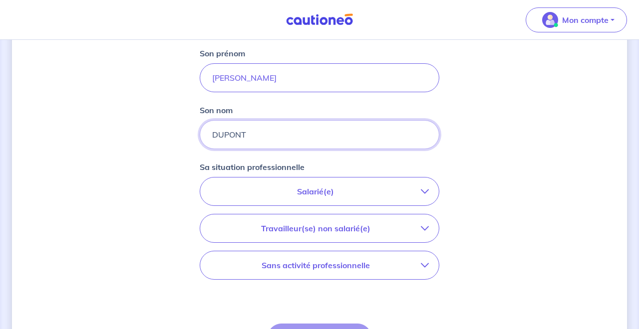
scroll to position [249, 0]
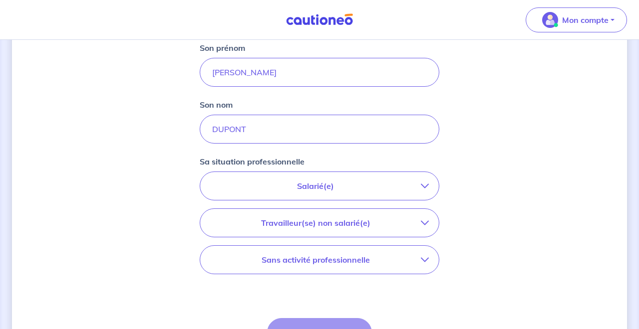
click at [325, 186] on p "Salarié(e)" at bounding box center [315, 186] width 211 height 12
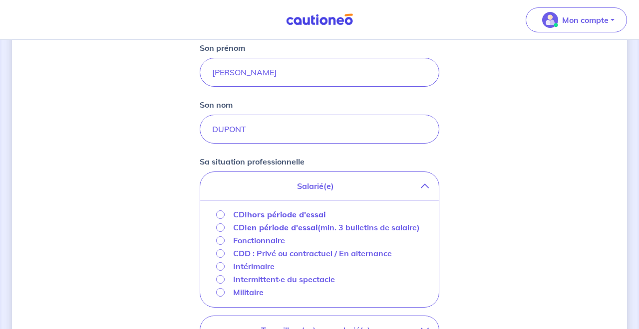
click at [284, 217] on strong "hors période d'essai" at bounding box center [286, 215] width 78 height 10
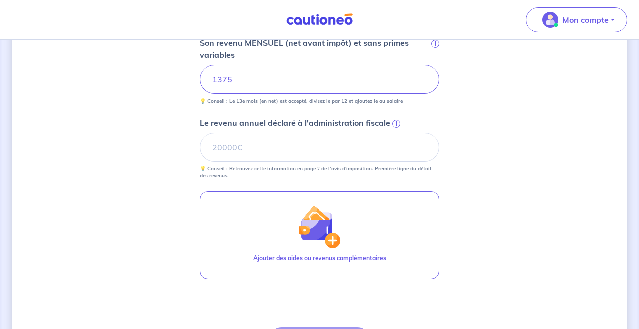
scroll to position [425, 0]
click at [273, 149] on input "Le revenu annuel déclaré à l'administration fiscale i" at bounding box center [320, 146] width 240 height 29
type input "11108"
click at [504, 182] on div "Concernant les garants de : [PERSON_NAME] Votre locataire est étudiant, nous al…" at bounding box center [319, 27] width 615 height 801
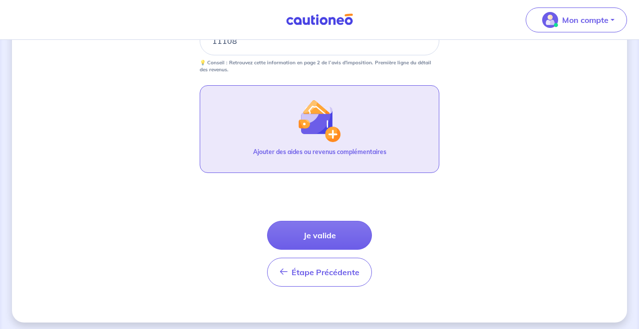
scroll to position [533, 0]
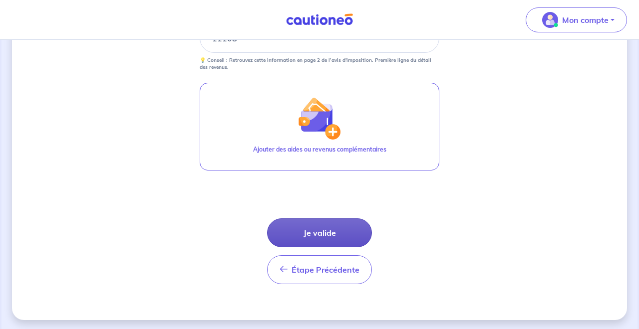
click at [335, 235] on button "Je valide" at bounding box center [319, 233] width 105 height 29
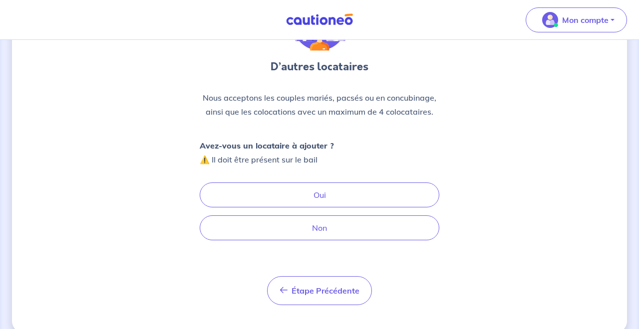
scroll to position [79, 0]
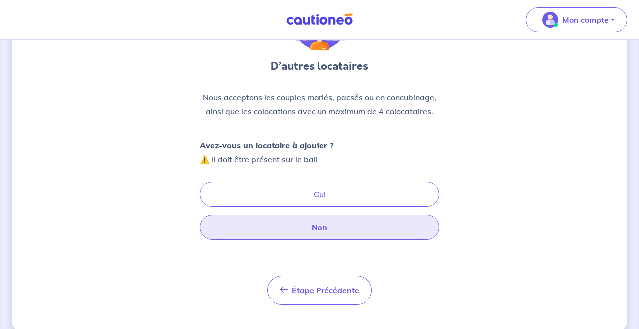
click at [322, 231] on button "Non" at bounding box center [320, 227] width 240 height 25
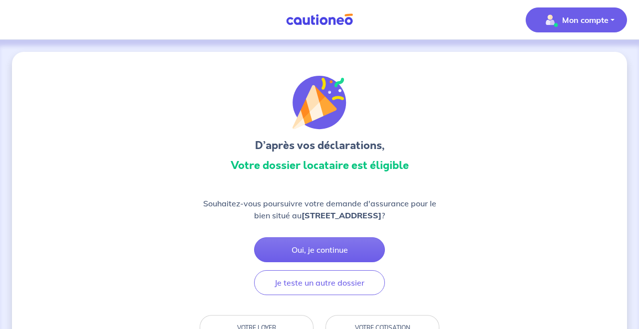
click at [584, 10] on button "Mon compte" at bounding box center [575, 19] width 101 height 25
click at [567, 63] on link "Mes informations" at bounding box center [566, 62] width 80 height 16
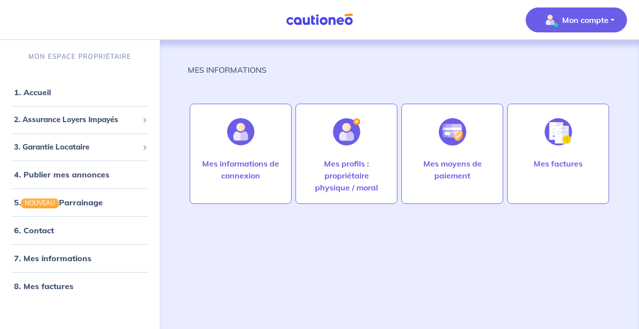
click at [463, 13] on nav "Mon compte MON ESPACE PROPRIÉTAIRE 1. Accueil 2. Assurance Loyers Impayés Sousc…" at bounding box center [319, 20] width 639 height 40
